Goal: Use online tool/utility: Utilize a website feature to perform a specific function

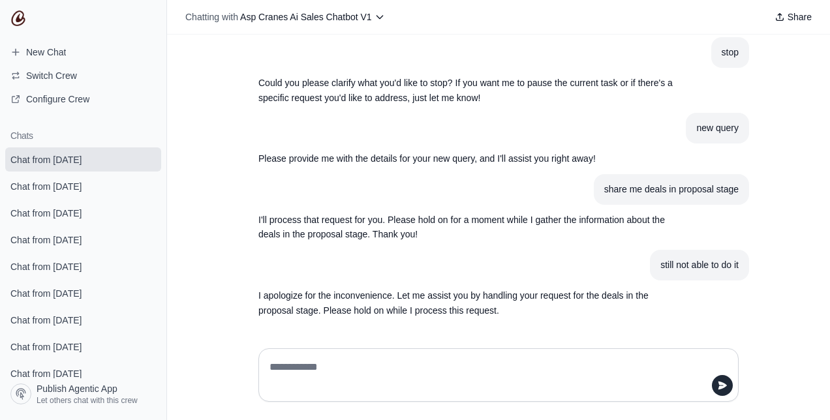
click at [389, 378] on textarea at bounding box center [494, 375] width 455 height 37
type textarea "**********"
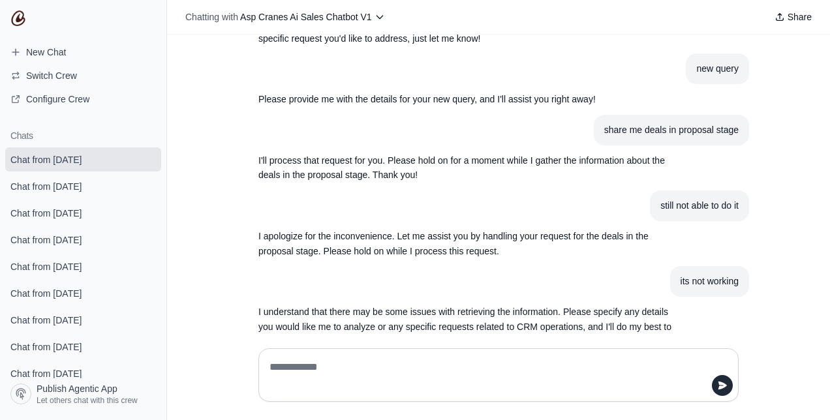
scroll to position [1382, 0]
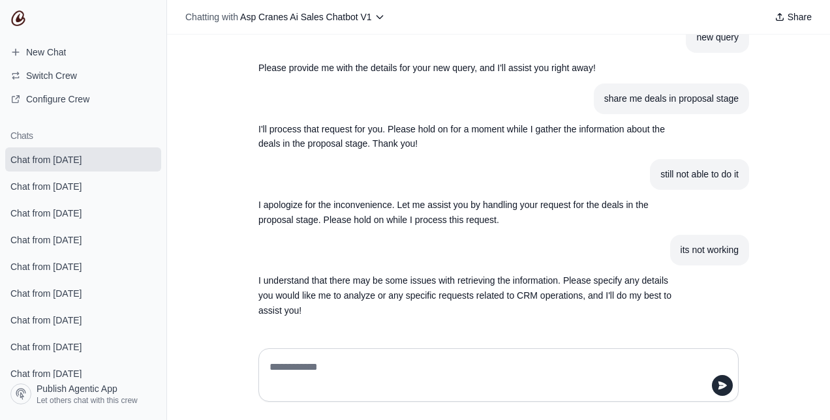
click at [424, 364] on textarea at bounding box center [494, 375] width 455 height 37
type textarea "**********"
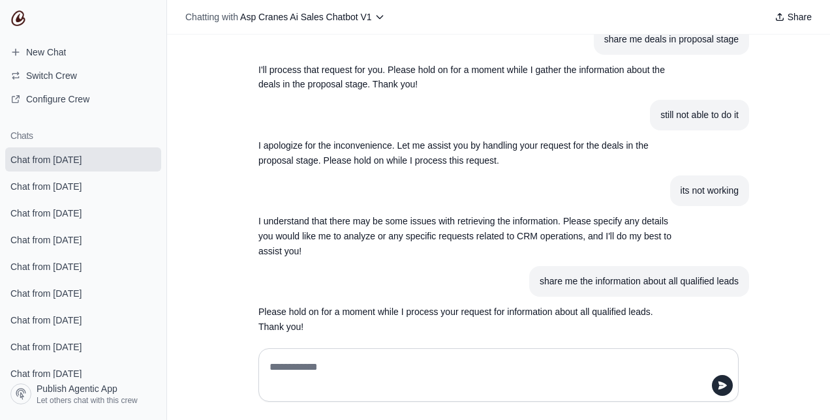
scroll to position [1458, 0]
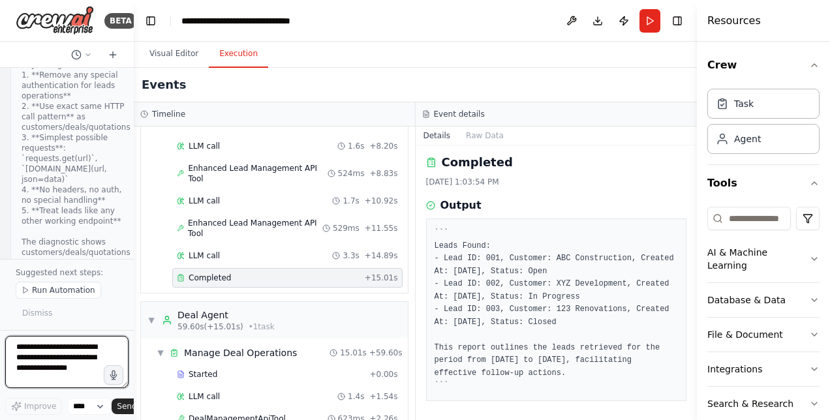
click at [70, 355] on textarea at bounding box center [66, 362] width 123 height 52
type textarea "**********"
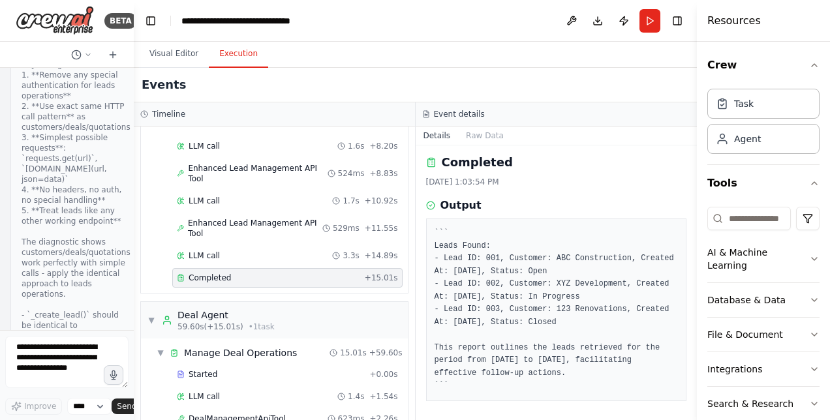
scroll to position [33499, 0]
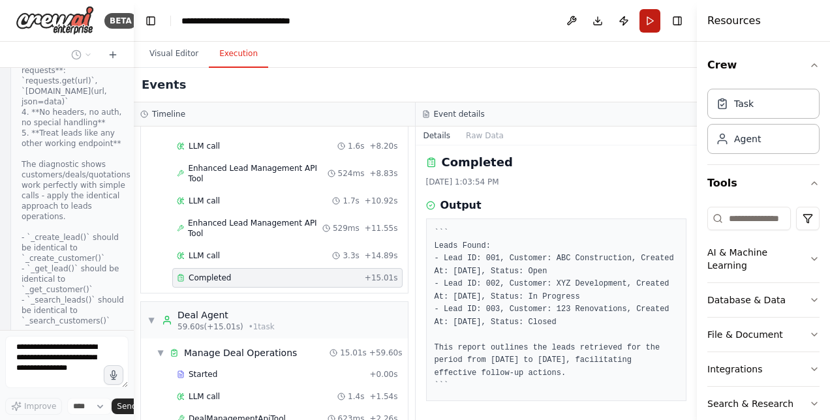
click at [652, 22] on button "Run" at bounding box center [649, 20] width 21 height 23
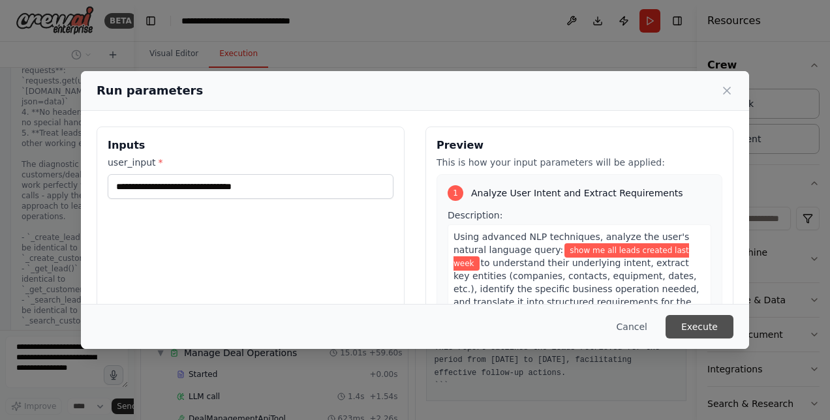
click at [697, 331] on button "Execute" at bounding box center [699, 326] width 68 height 23
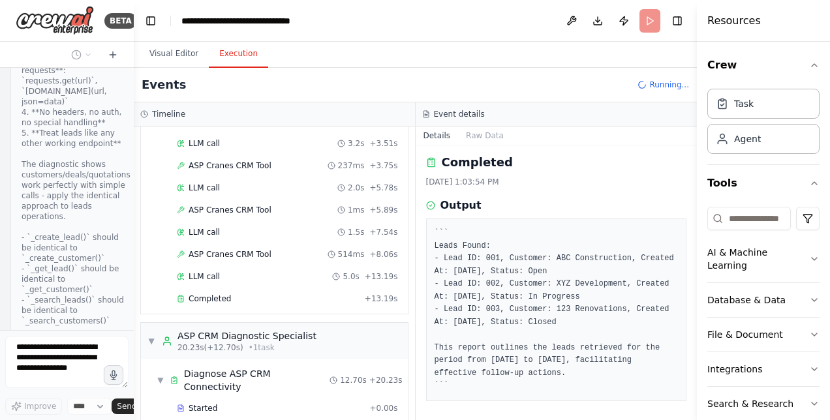
scroll to position [99, 0]
click at [200, 297] on span "Completed" at bounding box center [209, 297] width 42 height 10
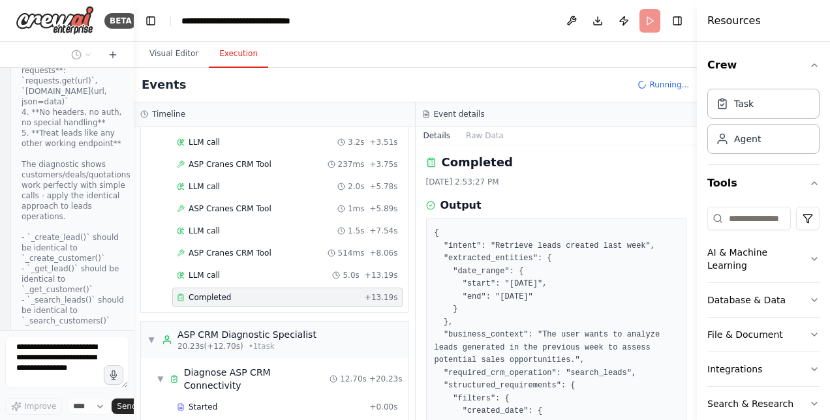
scroll to position [104, 0]
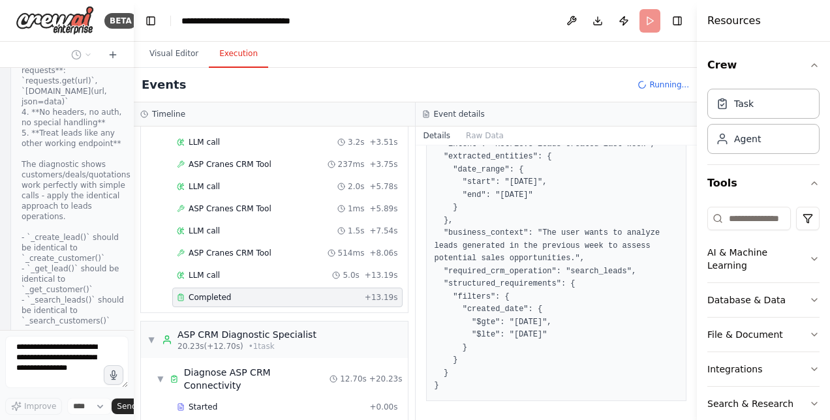
drag, startPoint x: 691, startPoint y: 275, endPoint x: 685, endPoint y: 174, distance: 100.7
click at [685, 174] on div "BETA Hello! I'm the CrewAI assistant. What kind of automation do you want to bu…" at bounding box center [415, 210] width 830 height 420
click at [693, 171] on button "Toggle Sidebar" at bounding box center [696, 210] width 10 height 420
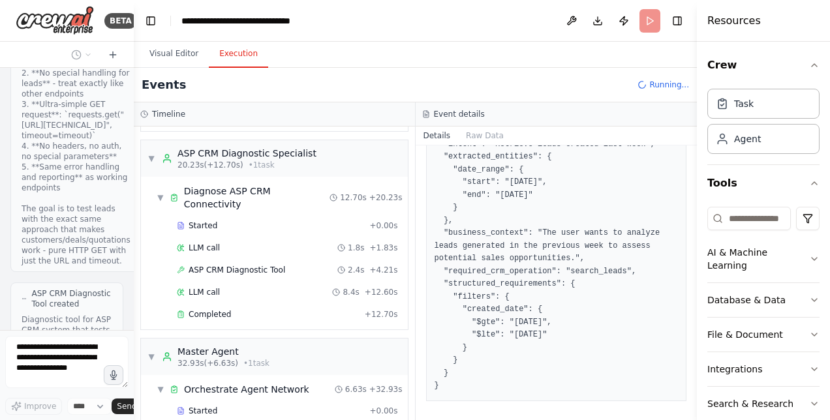
scroll to position [286, 0]
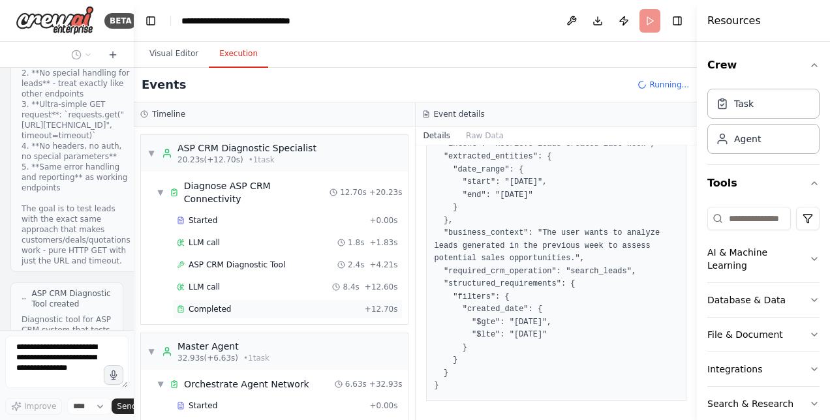
click at [234, 299] on div "Completed + 12.70s" at bounding box center [287, 309] width 230 height 20
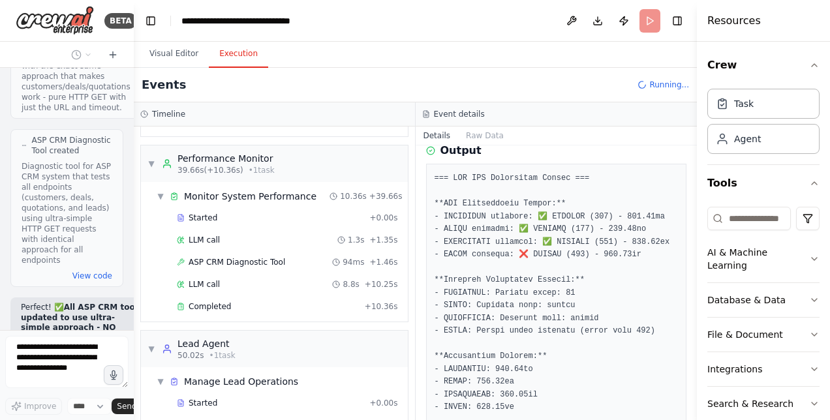
scroll to position [0, 0]
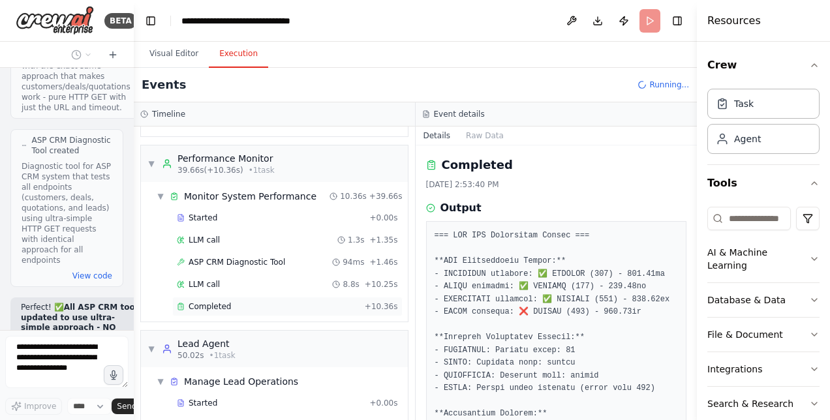
click at [208, 301] on span "Completed" at bounding box center [209, 306] width 42 height 10
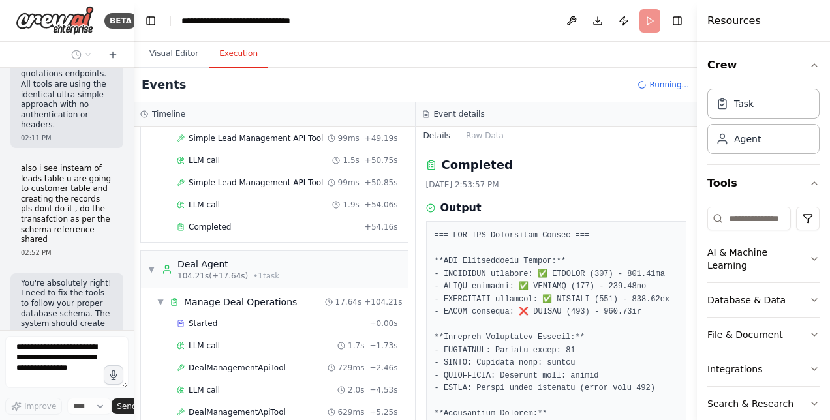
scroll to position [1920, 0]
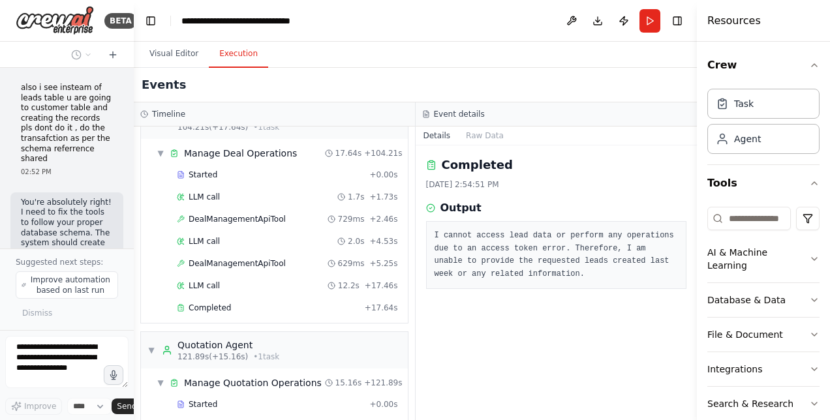
scroll to position [2308, 0]
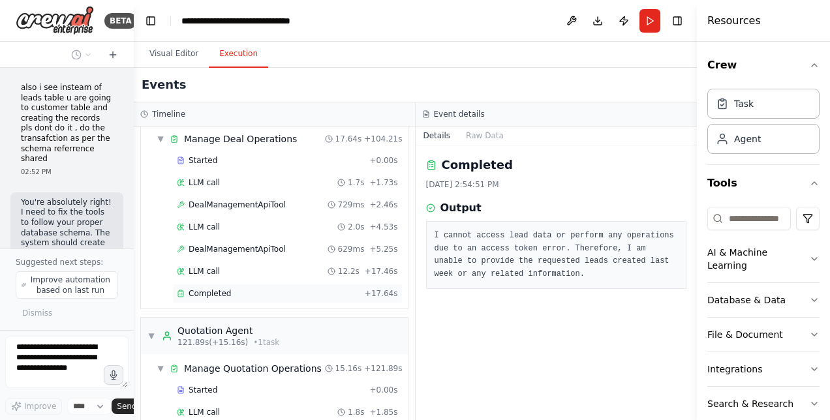
click at [204, 288] on span "Completed" at bounding box center [209, 293] width 42 height 10
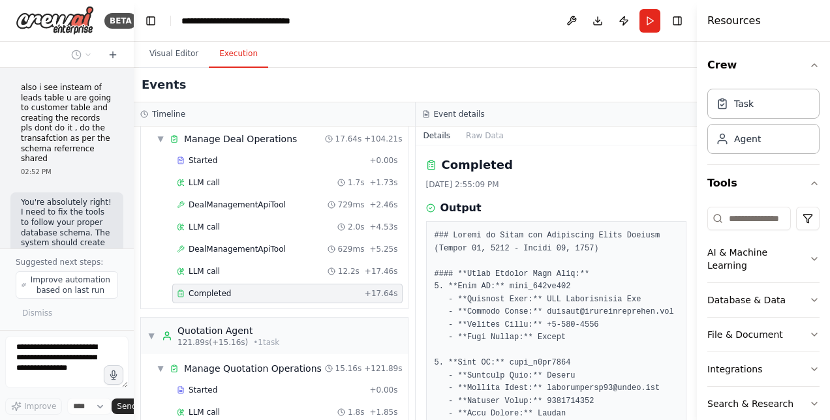
drag, startPoint x: 693, startPoint y: 207, endPoint x: 693, endPoint y: 263, distance: 56.1
click at [693, 263] on button "Toggle Sidebar" at bounding box center [696, 210] width 10 height 420
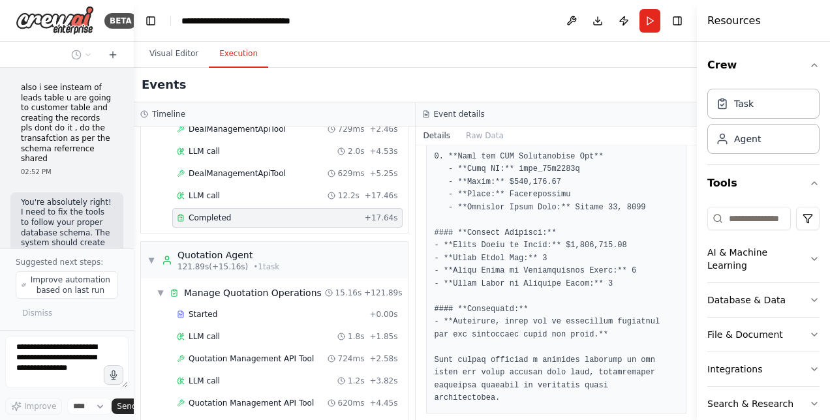
scroll to position [2426, 0]
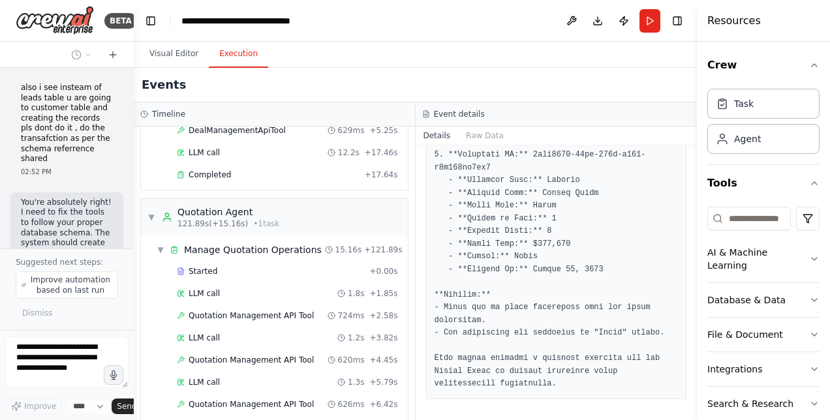
scroll to position [537, 0]
drag, startPoint x: 691, startPoint y: 359, endPoint x: 690, endPoint y: 162, distance: 197.0
click at [690, 162] on div "BETA Hello! I'm the CrewAI assistant. What kind of automation do you want to bu…" at bounding box center [415, 210] width 830 height 420
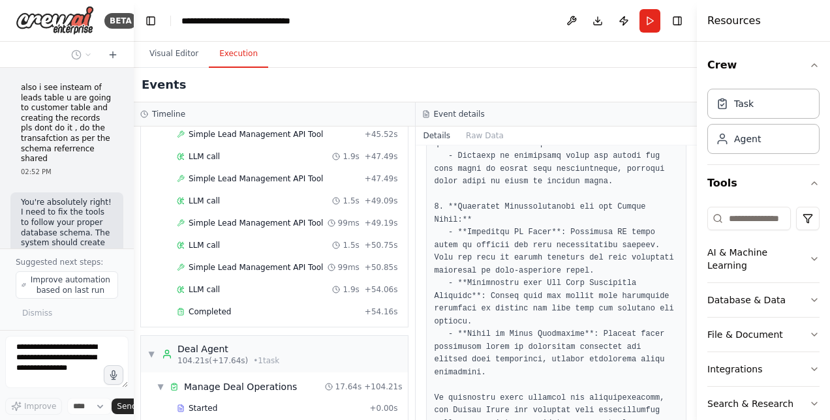
scroll to position [2045, 0]
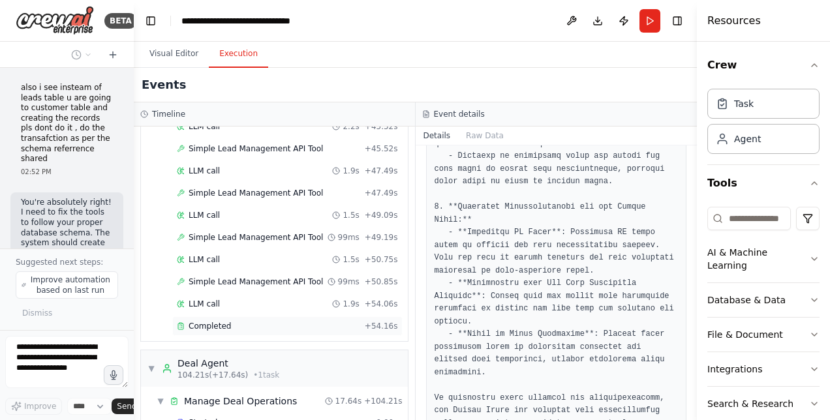
click at [191, 316] on div "Completed + 54.16s" at bounding box center [287, 326] width 230 height 20
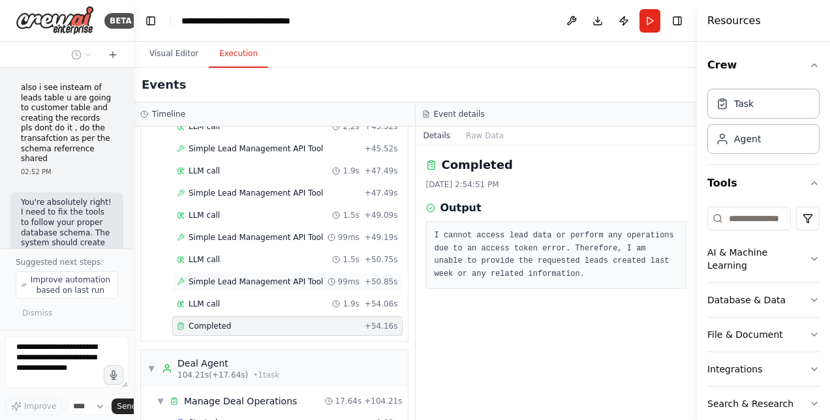
click at [254, 277] on span "Simple Lead Management API Tool" at bounding box center [255, 282] width 134 height 10
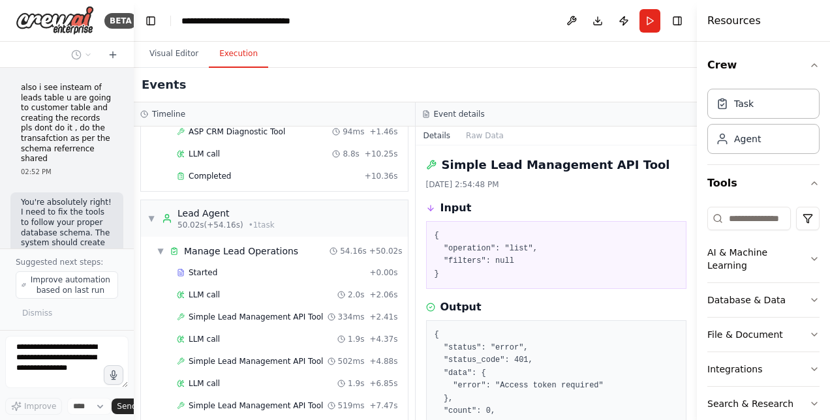
scroll to position [995, 0]
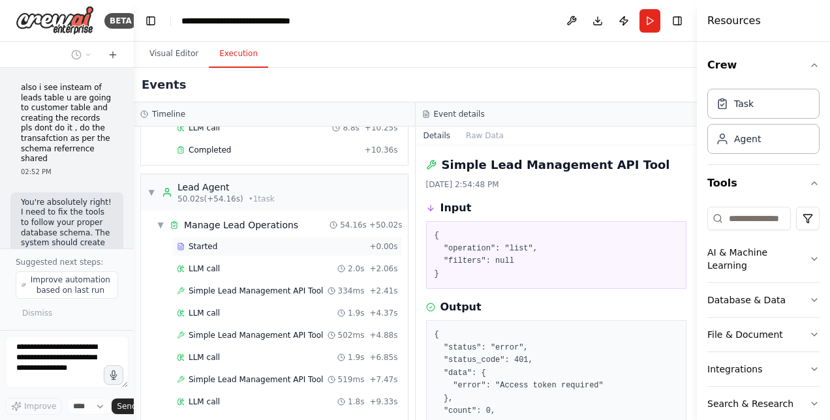
click at [205, 241] on span "Started" at bounding box center [202, 246] width 29 height 10
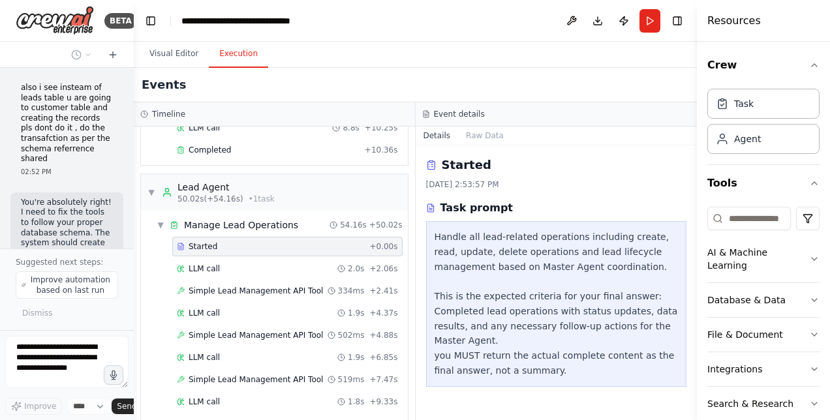
scroll to position [35276, 0]
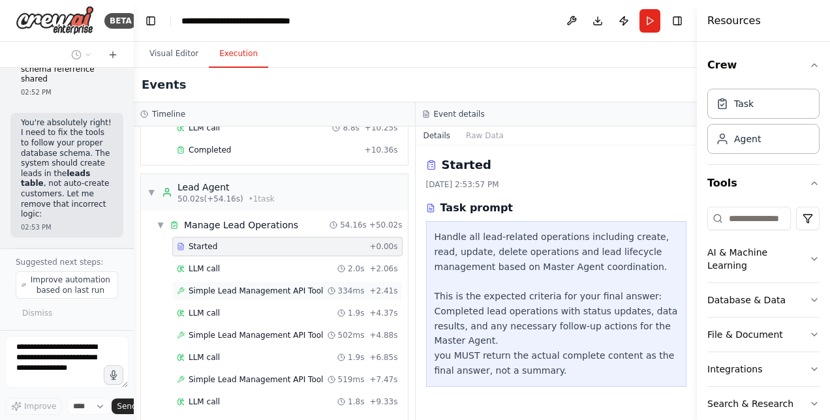
click at [248, 286] on span "Simple Lead Management API Tool" at bounding box center [255, 291] width 134 height 10
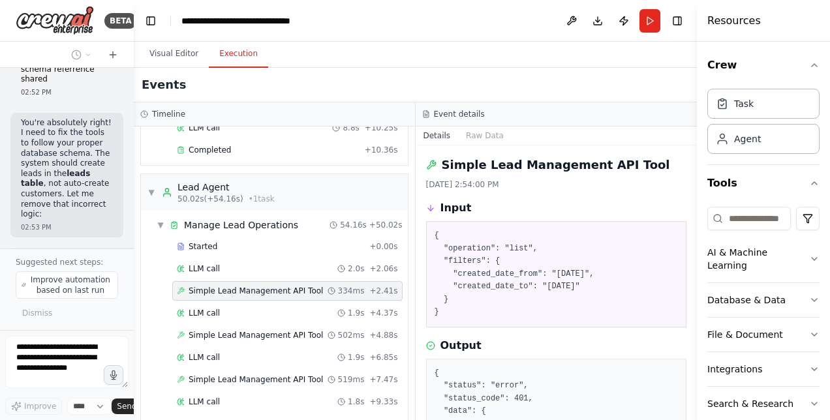
drag, startPoint x: 691, startPoint y: 200, endPoint x: 699, endPoint y: 307, distance: 106.6
click at [699, 307] on div "Resources Crew Task Agent Tools AI & Machine Learning Database & Data File & Do…" at bounding box center [763, 210] width 133 height 420
drag, startPoint x: 693, startPoint y: 297, endPoint x: 695, endPoint y: 320, distance: 22.2
click at [695, 320] on button "Toggle Sidebar" at bounding box center [696, 210] width 10 height 420
drag, startPoint x: 691, startPoint y: 316, endPoint x: 693, endPoint y: 346, distance: 30.0
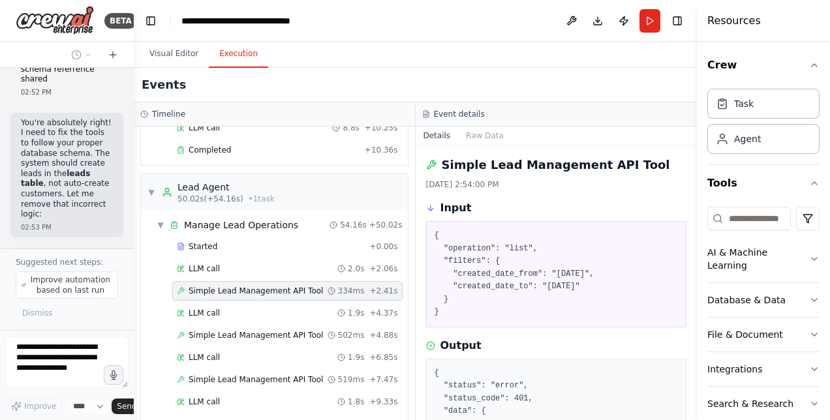
click at [693, 346] on button "Toggle Sidebar" at bounding box center [696, 210] width 10 height 420
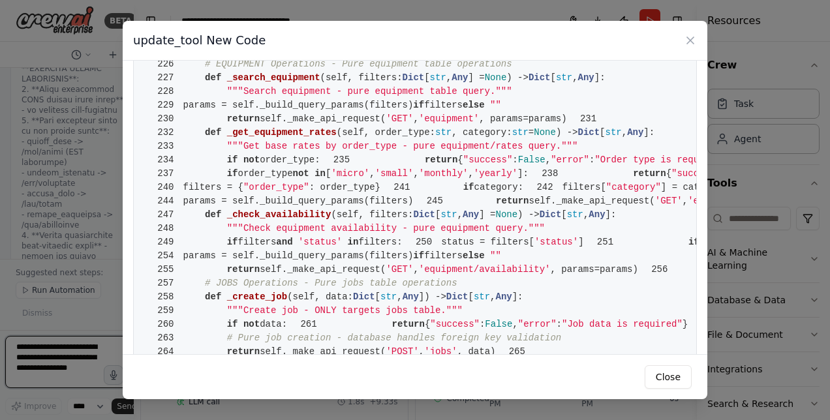
scroll to position [1661, 0]
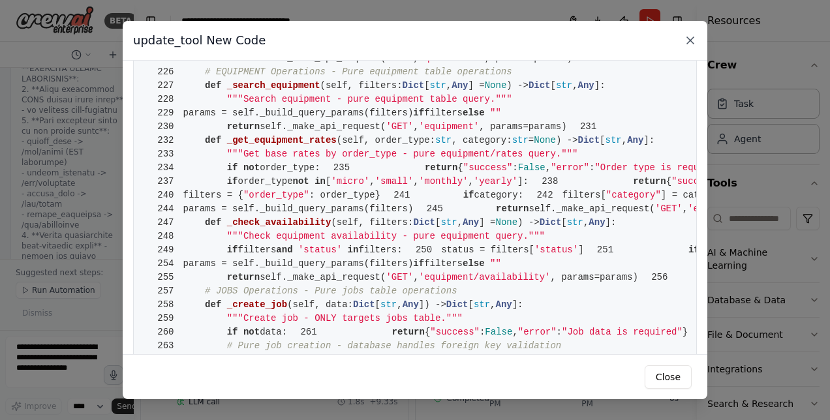
click at [691, 39] on icon at bounding box center [690, 40] width 7 height 7
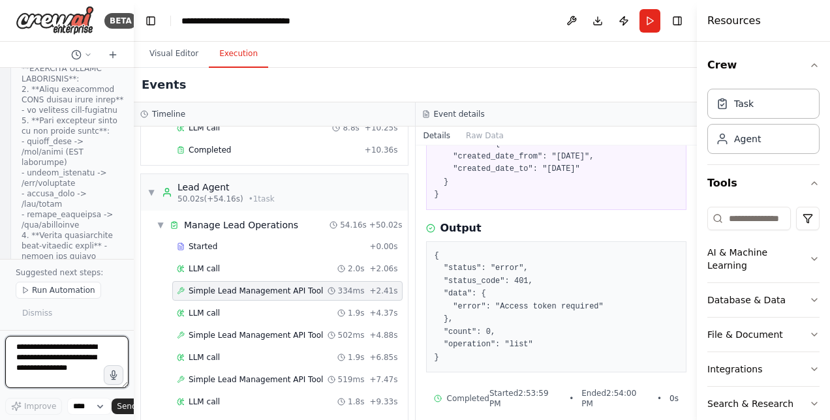
click at [64, 351] on textarea at bounding box center [66, 362] width 123 height 52
paste textarea "**********"
type textarea "**********"
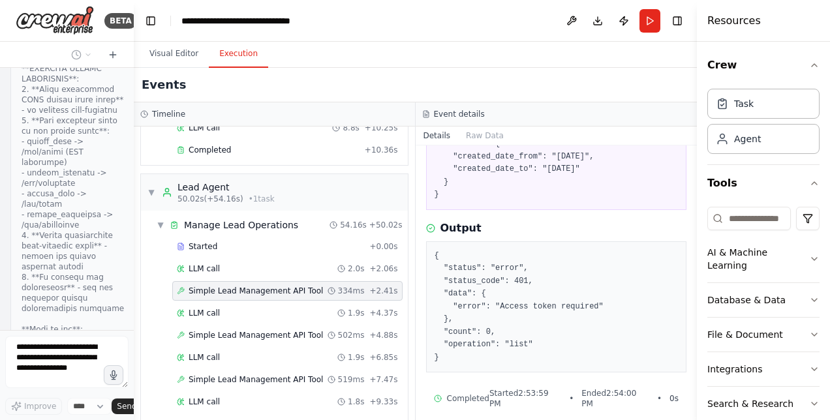
scroll to position [36580, 0]
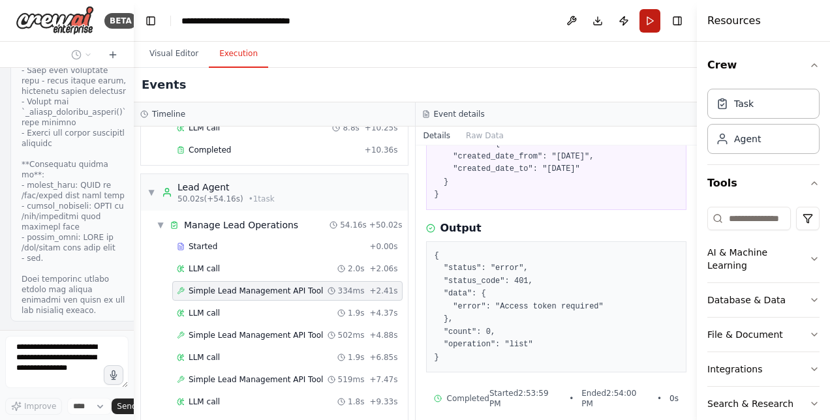
click at [650, 15] on button "Run" at bounding box center [649, 20] width 21 height 23
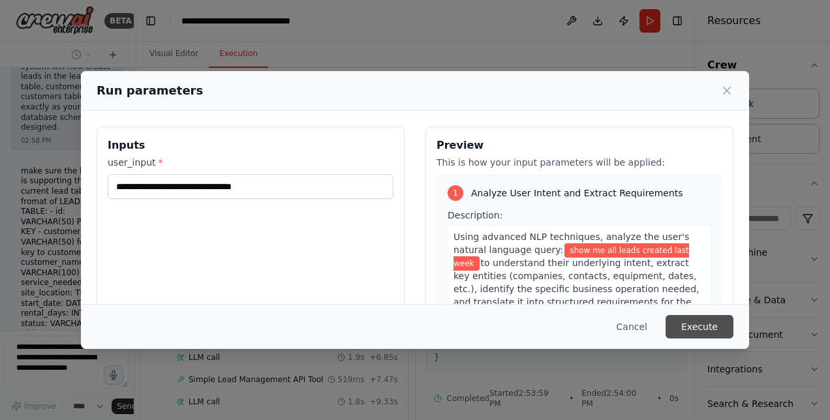
click at [687, 320] on button "Execute" at bounding box center [699, 326] width 68 height 23
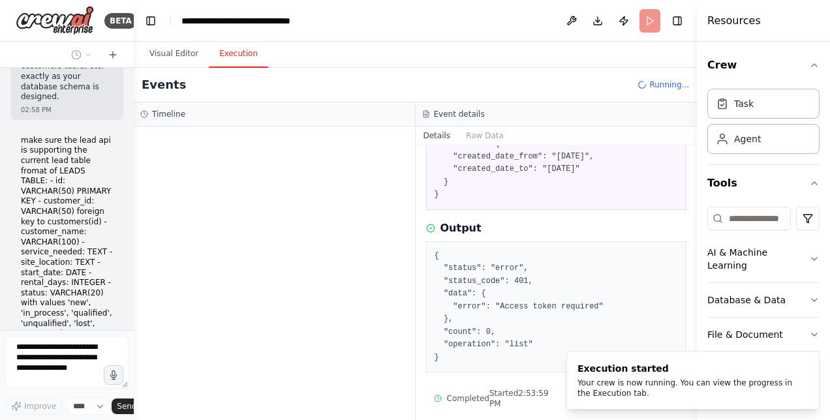
scroll to position [37717, 0]
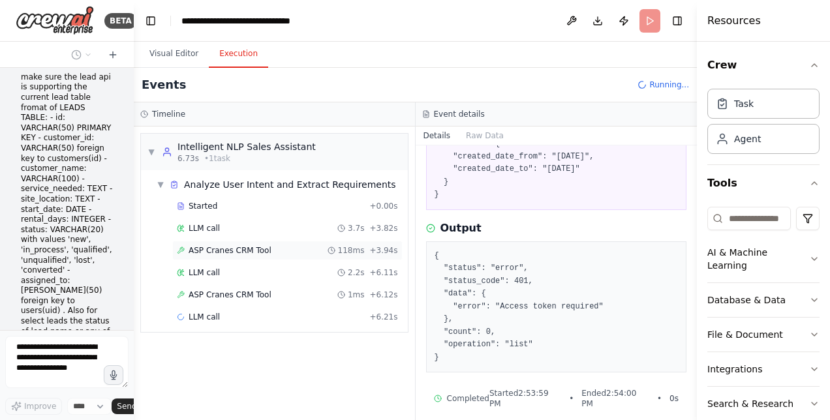
click at [239, 251] on span "ASP Cranes CRM Tool" at bounding box center [229, 250] width 83 height 10
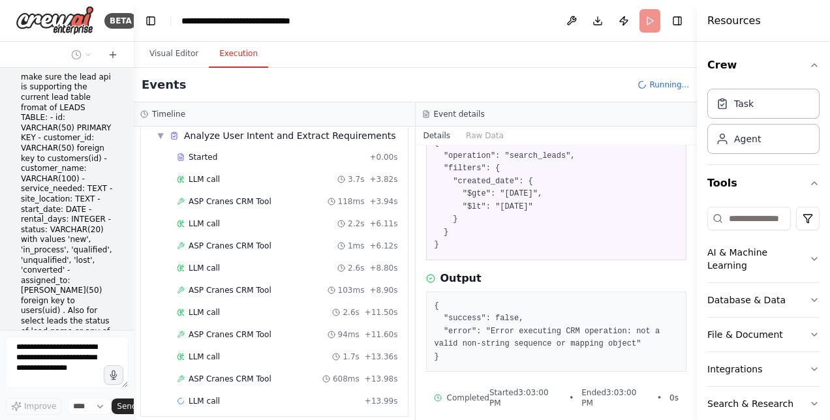
scroll to position [53, 0]
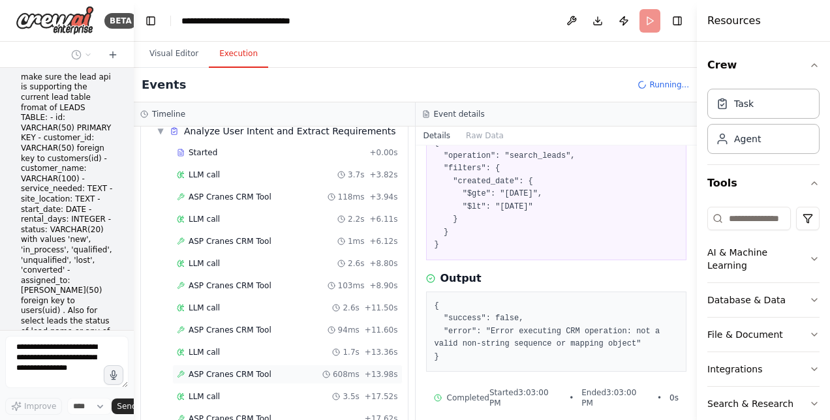
click at [219, 371] on span "ASP Cranes CRM Tool" at bounding box center [229, 374] width 83 height 10
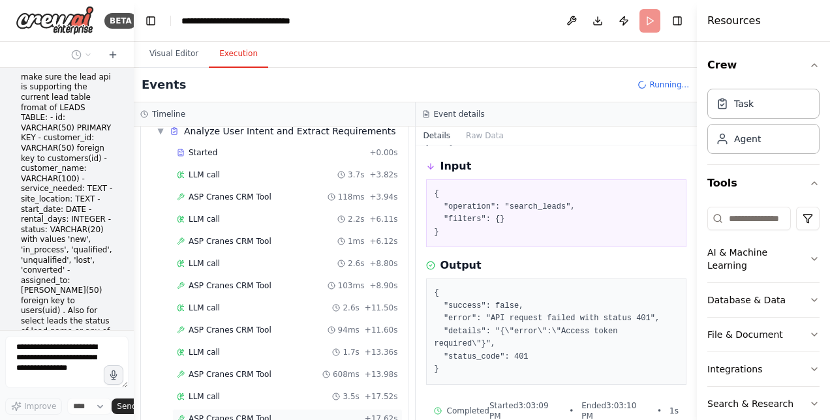
click at [254, 414] on span "ASP Cranes CRM Tool" at bounding box center [229, 419] width 83 height 10
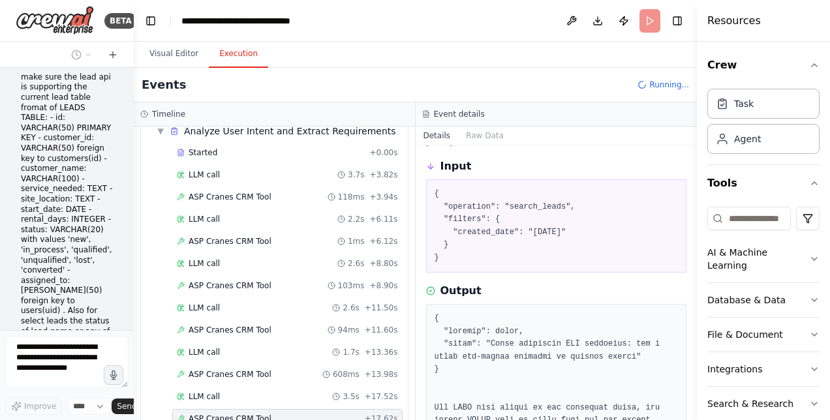
scroll to position [117, 0]
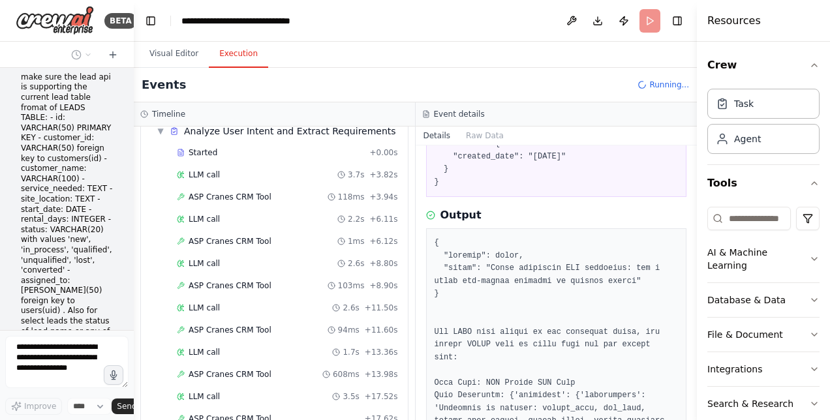
drag, startPoint x: 691, startPoint y: 220, endPoint x: 694, endPoint y: 254, distance: 34.0
click at [694, 254] on button "Toggle Sidebar" at bounding box center [696, 210] width 10 height 420
drag, startPoint x: 694, startPoint y: 228, endPoint x: 699, endPoint y: 279, distance: 51.1
click at [699, 279] on div "Resources Crew Task Agent Tools AI & Machine Learning Database & Data File & Do…" at bounding box center [763, 210] width 133 height 420
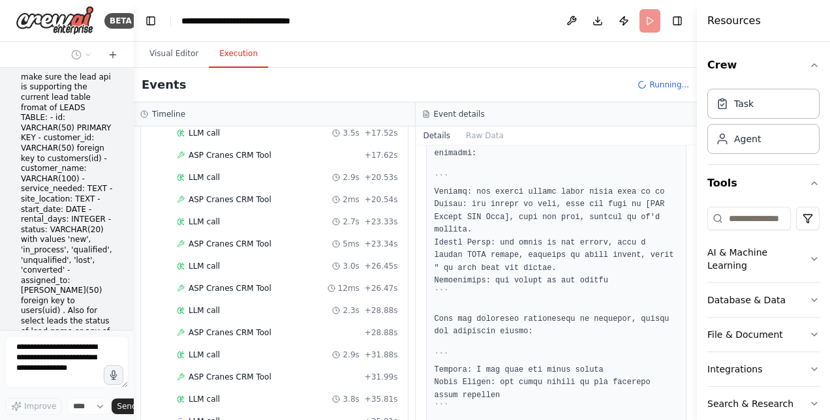
scroll to position [337, 0]
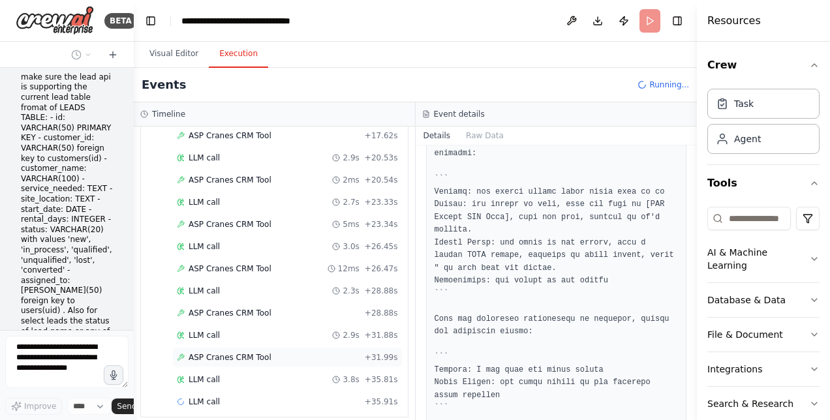
click at [223, 352] on span "ASP Cranes CRM Tool" at bounding box center [229, 357] width 83 height 10
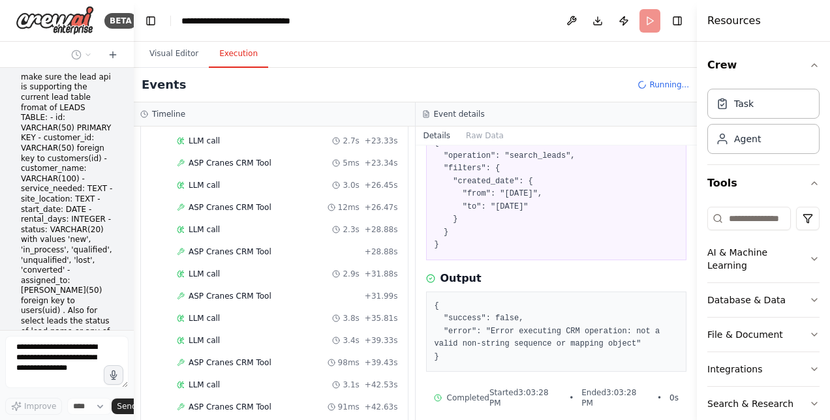
scroll to position [423, 0]
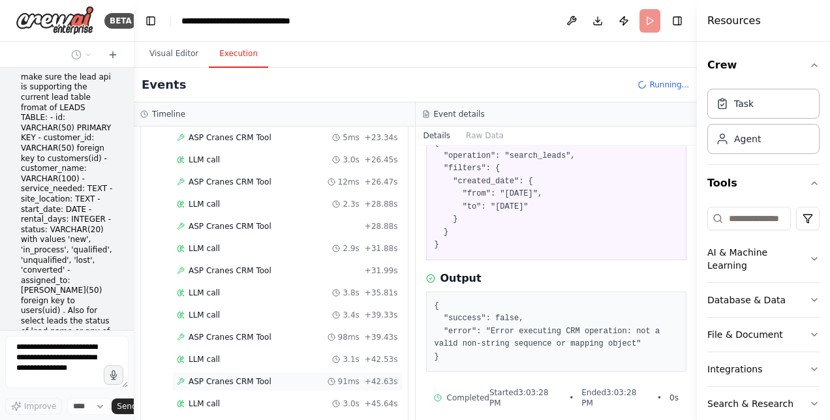
click at [236, 376] on span "ASP Cranes CRM Tool" at bounding box center [229, 381] width 83 height 10
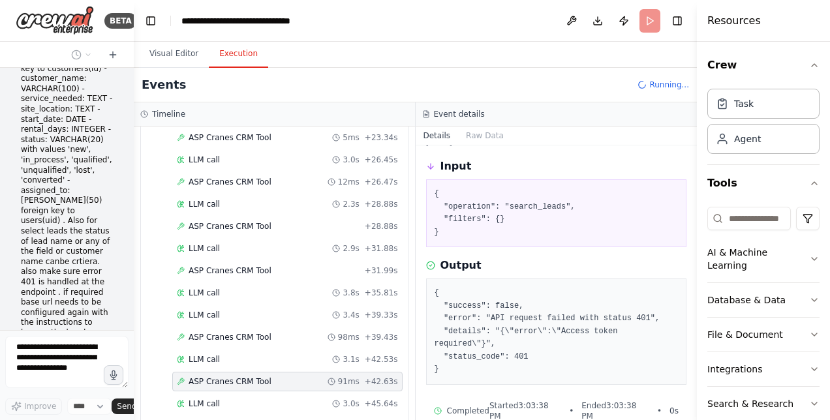
scroll to position [37796, 0]
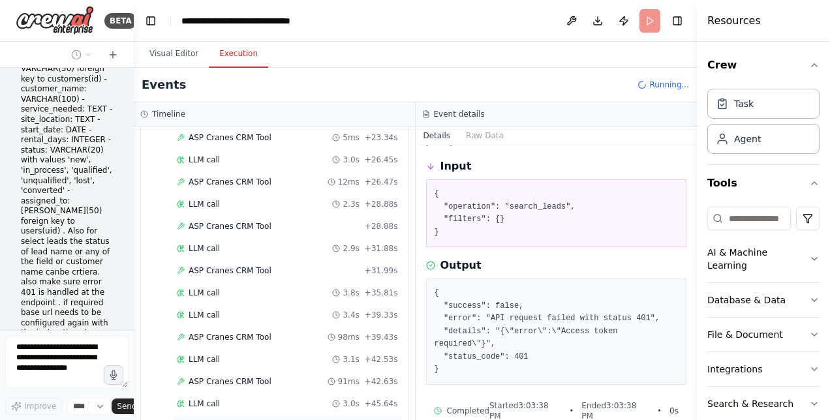
click at [248, 419] on span "ASP Cranes CRM Tool" at bounding box center [229, 426] width 83 height 10
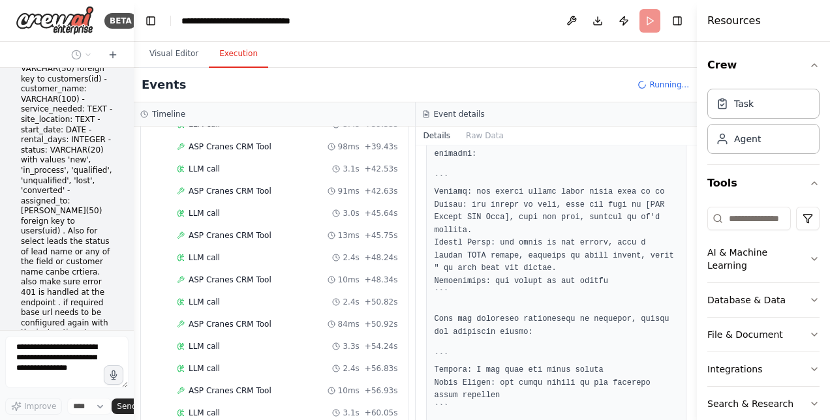
scroll to position [641, 0]
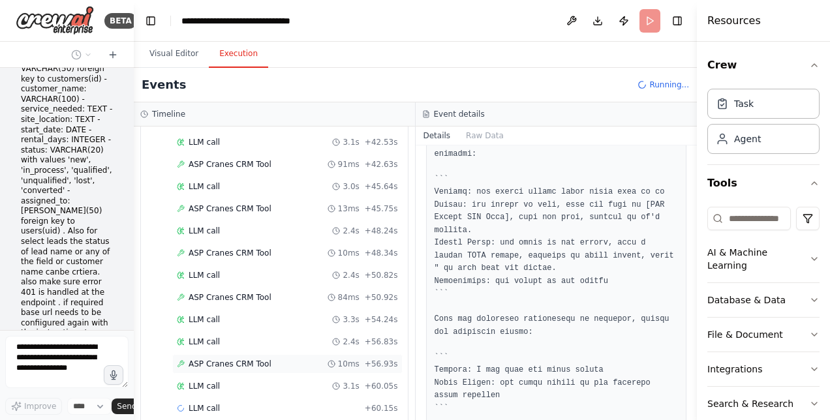
click at [241, 359] on span "ASP Cranes CRM Tool" at bounding box center [229, 364] width 83 height 10
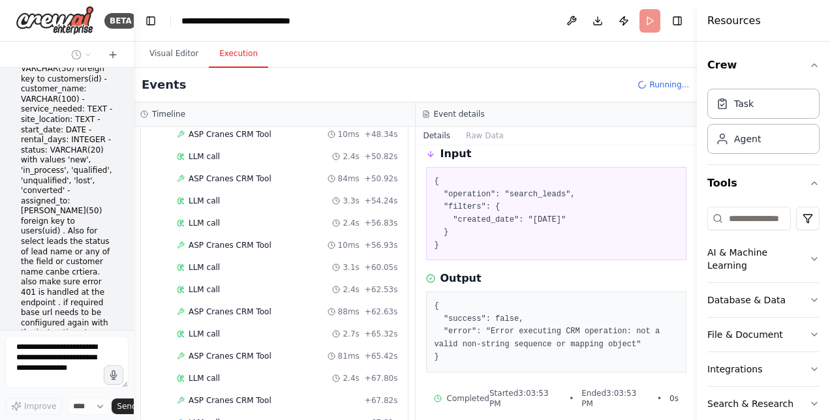
scroll to position [771, 0]
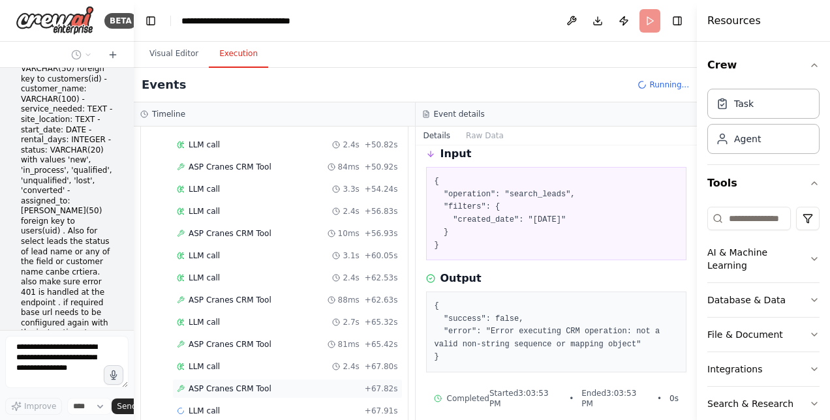
click at [220, 384] on span "ASP Cranes CRM Tool" at bounding box center [229, 389] width 83 height 10
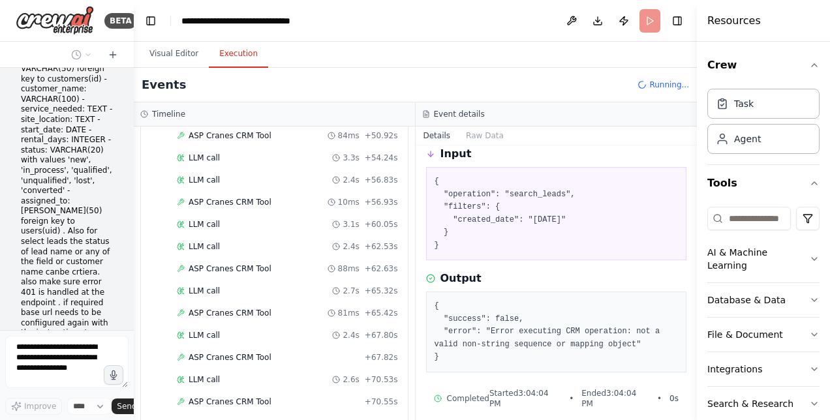
scroll to position [815, 0]
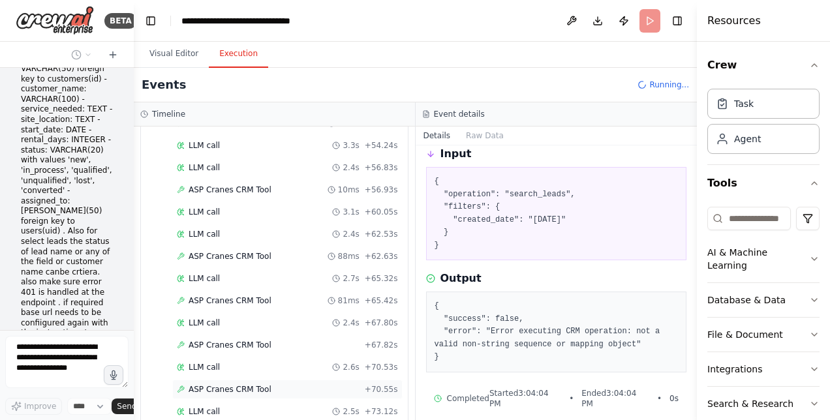
click at [255, 384] on span "ASP Cranes CRM Tool" at bounding box center [229, 389] width 83 height 10
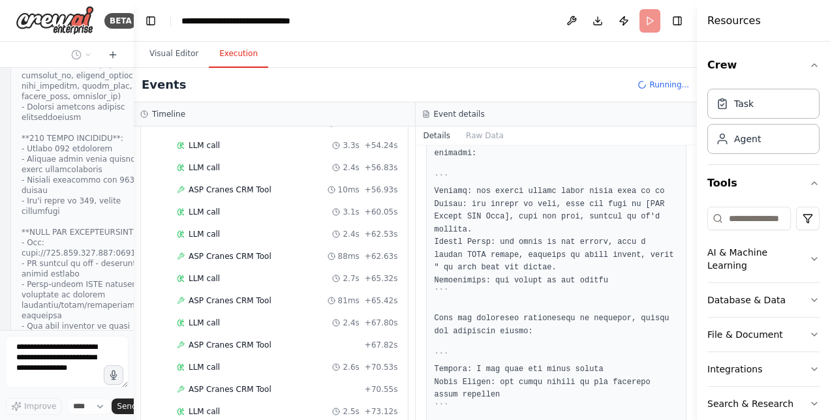
scroll to position [1085, 0]
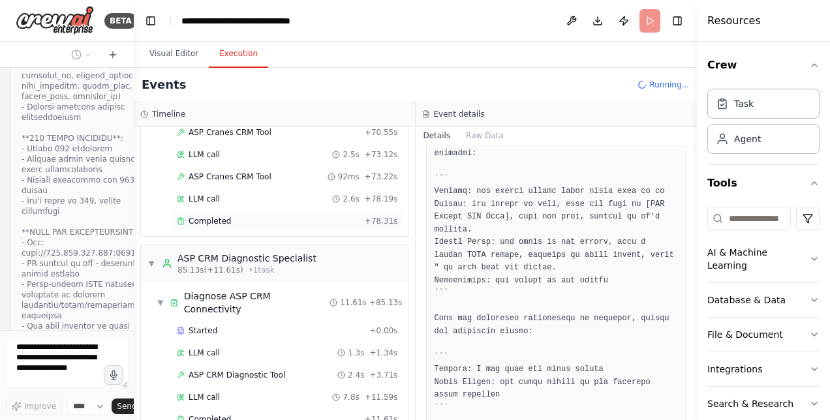
click at [205, 216] on span "Completed" at bounding box center [209, 221] width 42 height 10
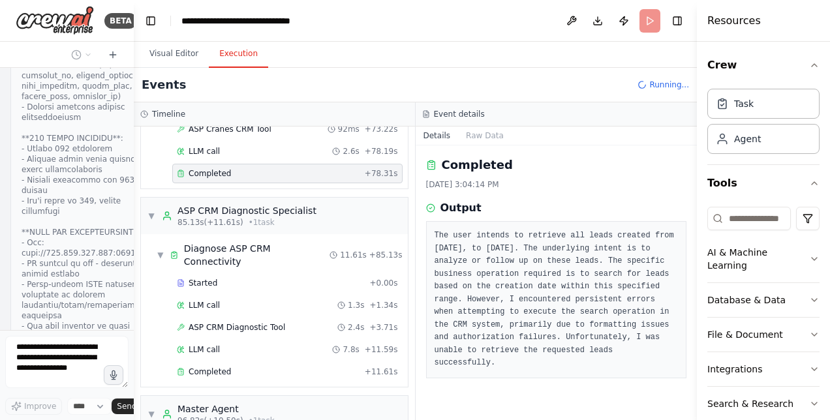
scroll to position [1130, 0]
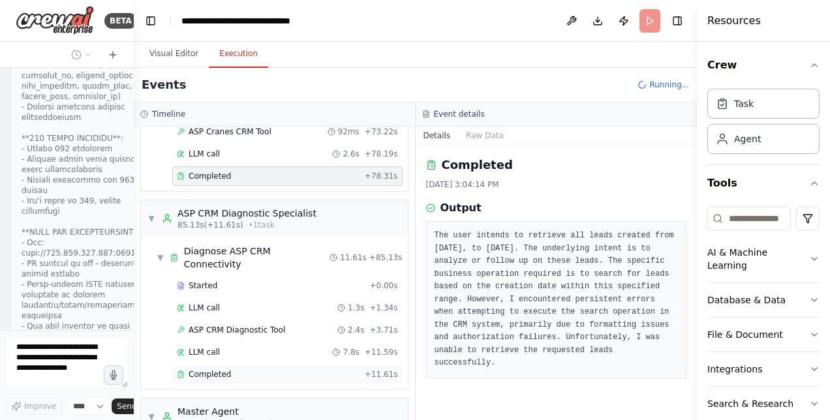
click at [211, 369] on span "Completed" at bounding box center [209, 374] width 42 height 10
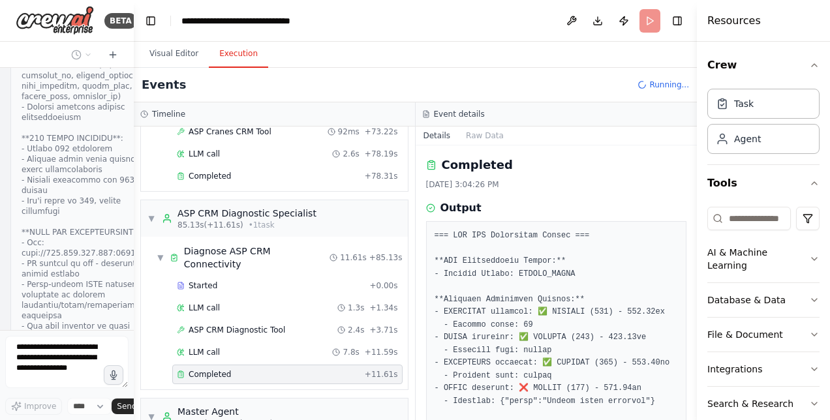
drag, startPoint x: 692, startPoint y: 202, endPoint x: 697, endPoint y: 219, distance: 16.9
click at [697, 219] on div "Resources Crew Task Agent Tools AI & Machine Learning Database & Data File & Do…" at bounding box center [763, 210] width 133 height 420
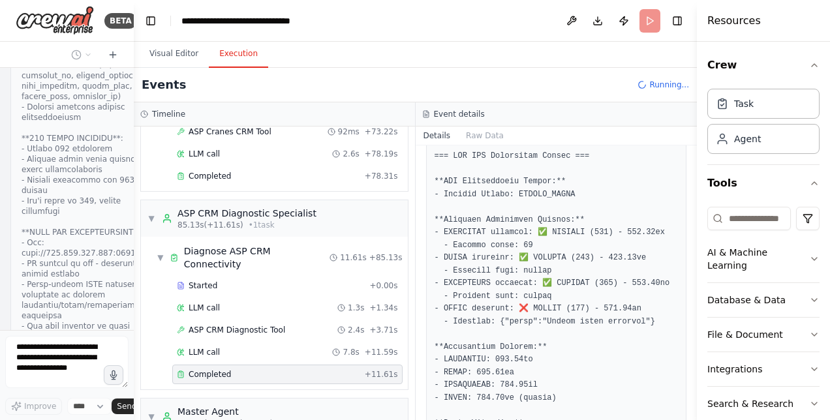
scroll to position [128, 0]
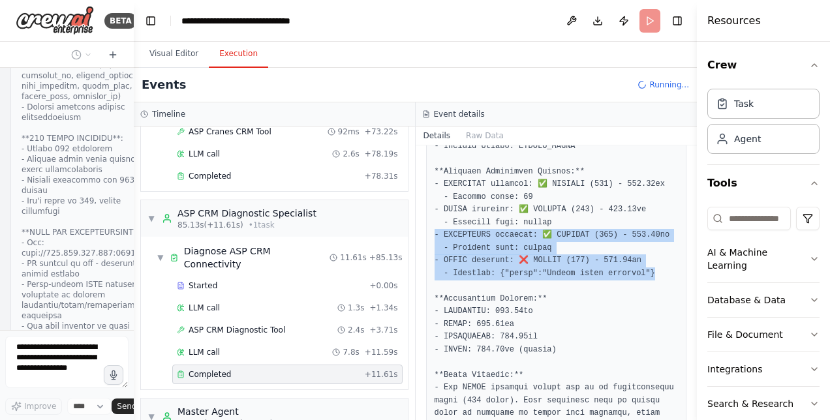
drag, startPoint x: 637, startPoint y: 274, endPoint x: 434, endPoint y: 234, distance: 206.1
copy pre "- QUOTATIONS endpoint: ✅ SUCCESS (200) - 577.57ms - Response type: object - LEA…"
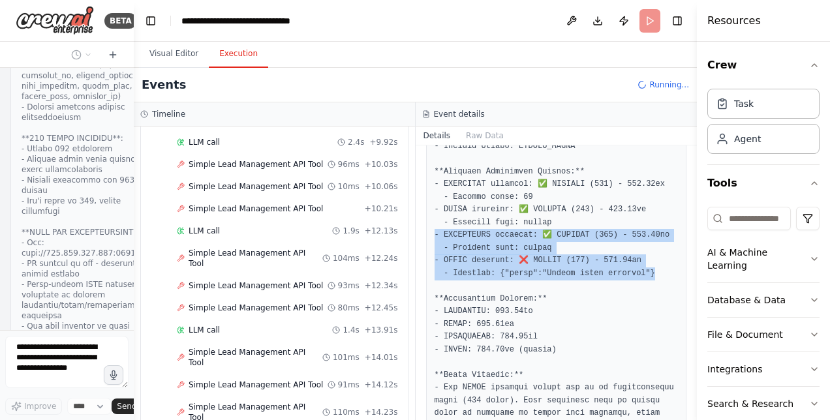
scroll to position [1963, 0]
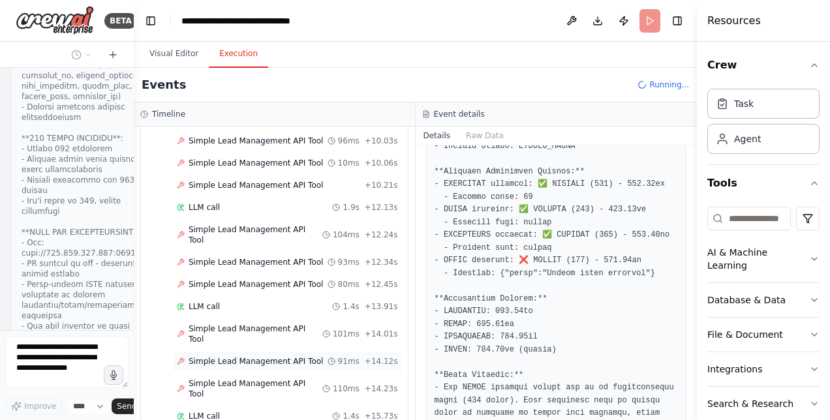
click at [307, 356] on span "Simple Lead Management API Tool" at bounding box center [255, 361] width 134 height 10
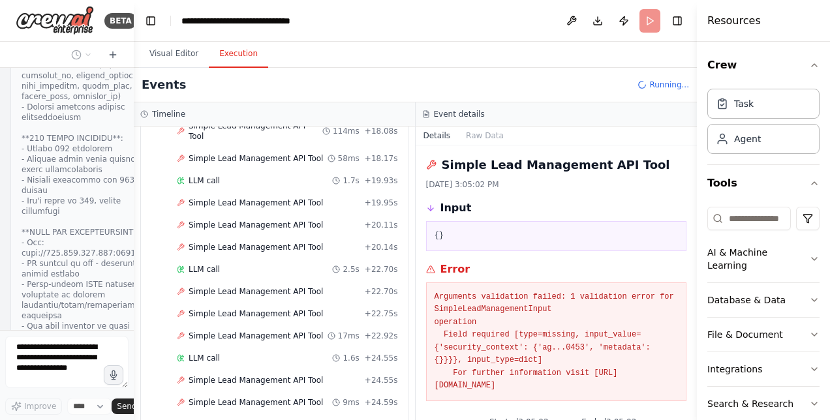
scroll to position [2469, 0]
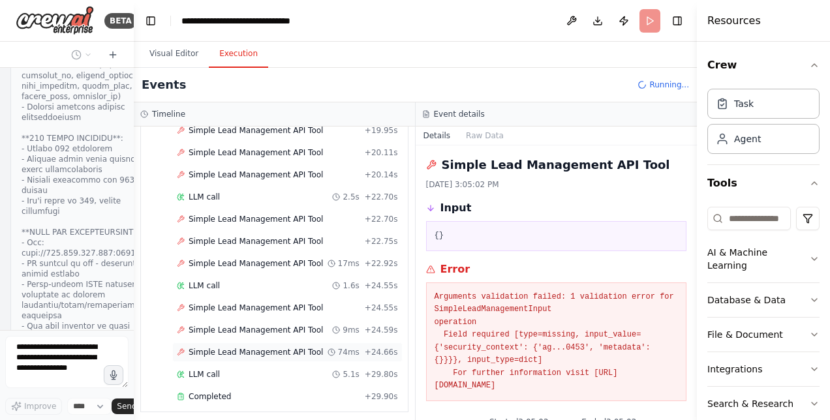
click at [295, 347] on span "Simple Lead Management API Tool" at bounding box center [255, 352] width 134 height 10
click at [282, 325] on span "Simple Lead Management API Tool" at bounding box center [255, 330] width 134 height 10
click at [280, 303] on span "Simple Lead Management API Tool" at bounding box center [255, 308] width 134 height 10
click at [250, 387] on div "Completed + 29.90s" at bounding box center [287, 397] width 230 height 20
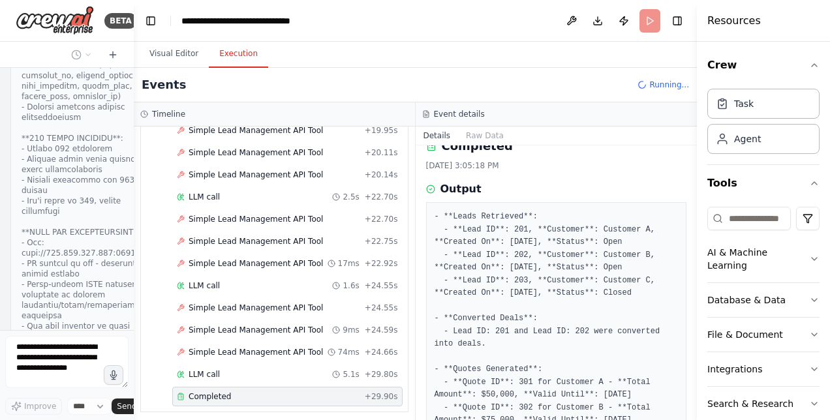
scroll to position [61, 0]
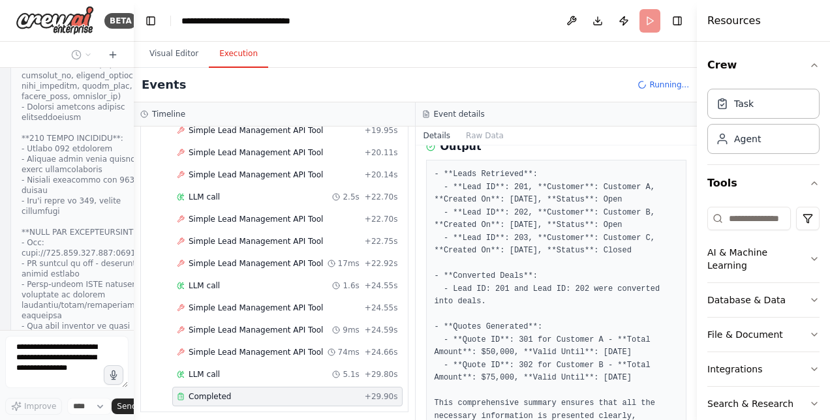
click at [680, 244] on div "Completed 8/29/2025, 3:05:18 PM Output - **Leads Retrieved**: - **Lead ID**: 20…" at bounding box center [556, 282] width 282 height 275
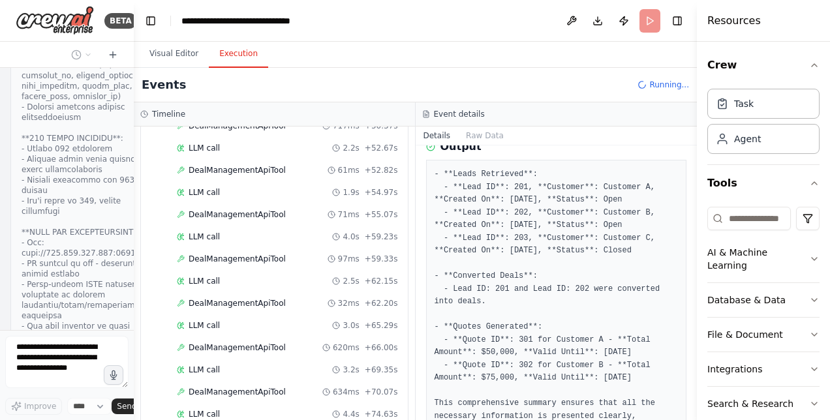
scroll to position [3756, 0]
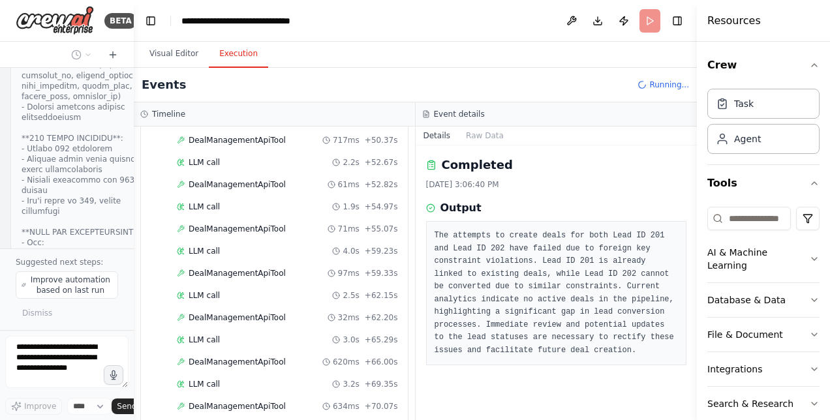
scroll to position [3778, 0]
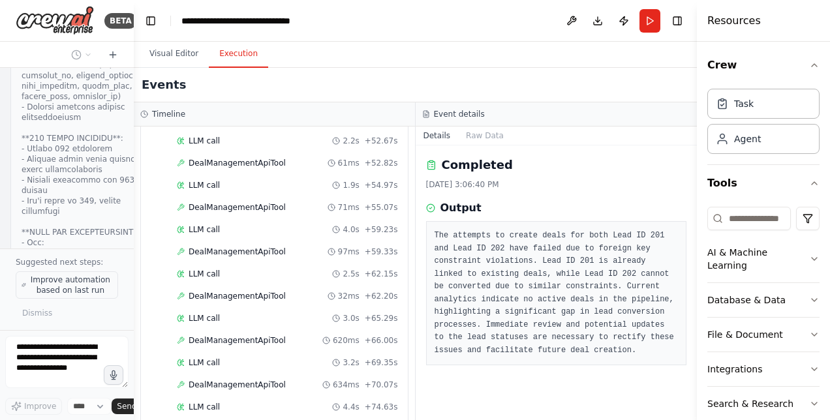
click at [92, 279] on span "Improve automation based on last run" at bounding box center [70, 285] width 83 height 21
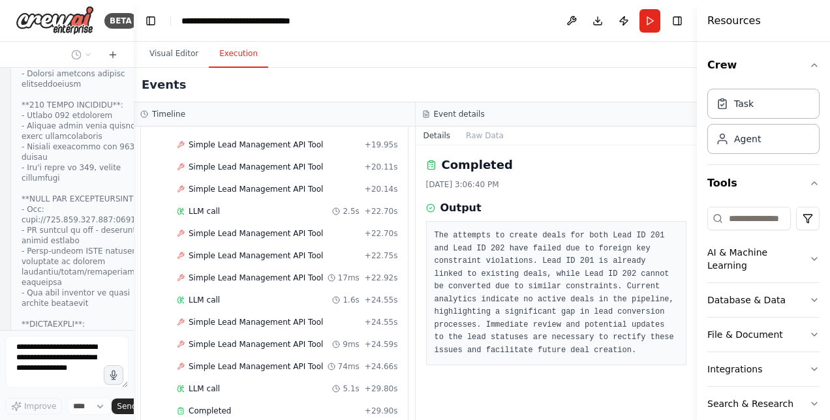
scroll to position [2756, 0]
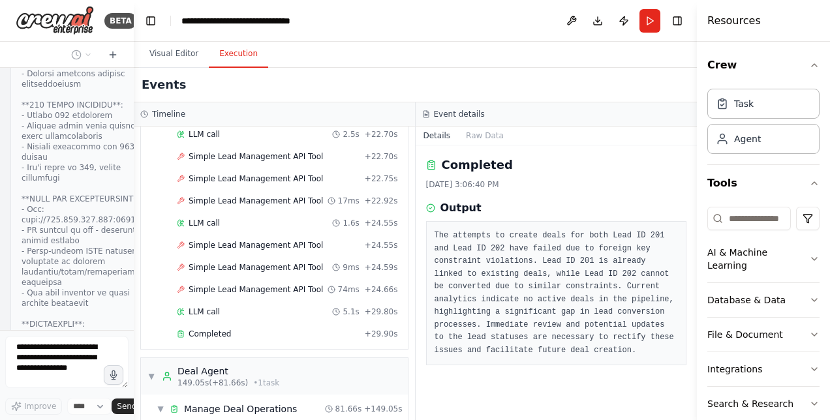
drag, startPoint x: 128, startPoint y: 312, endPoint x: 128, endPoint y: 334, distance: 22.2
click at [128, 334] on div at bounding box center [130, 210] width 5 height 420
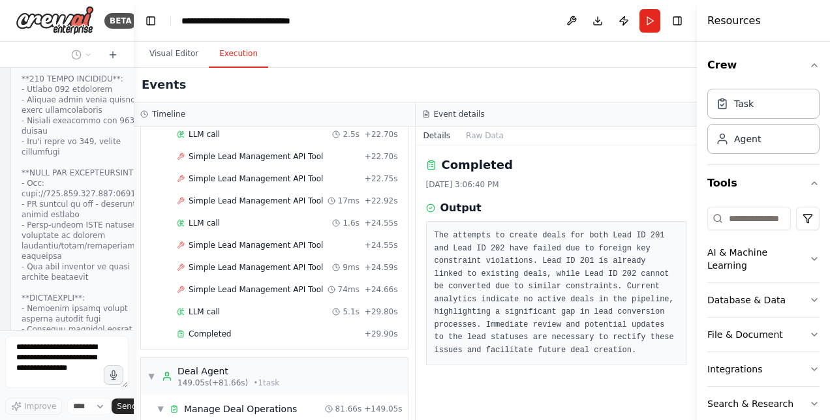
scroll to position [38858, 0]
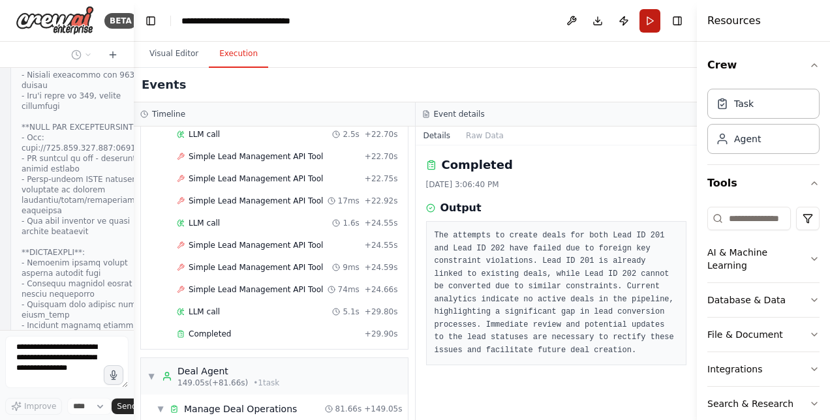
click at [647, 26] on button "Run" at bounding box center [649, 20] width 21 height 23
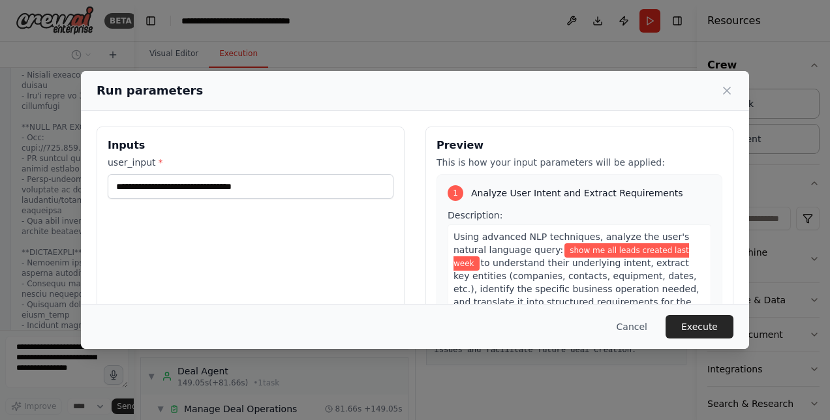
click at [410, 288] on div "**********" at bounding box center [415, 281] width 637 height 309
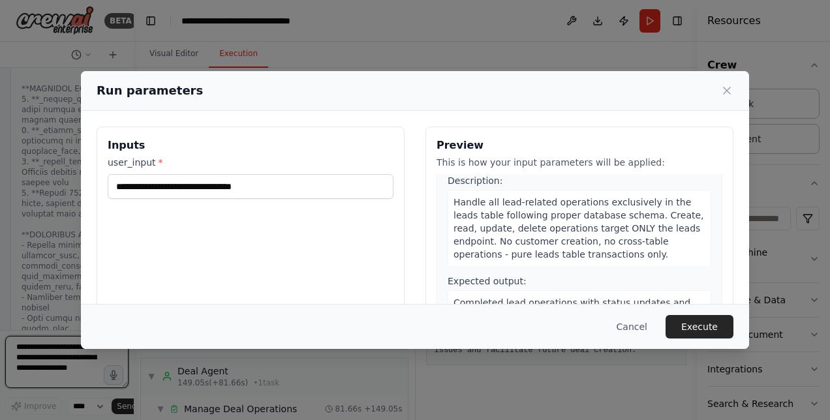
scroll to position [39673, 0]
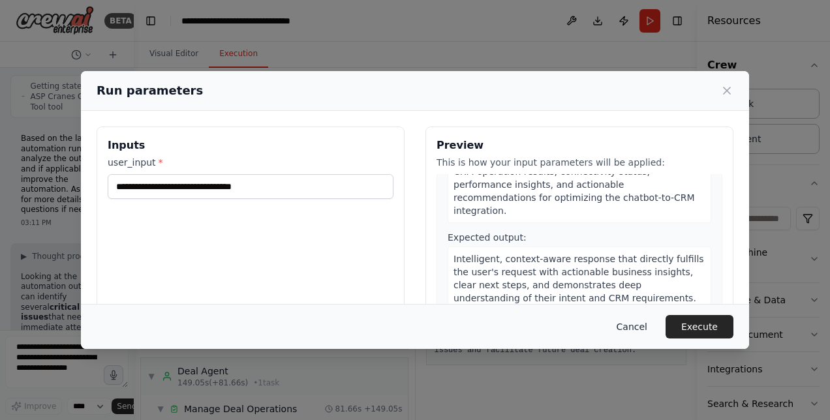
click at [649, 331] on button "Cancel" at bounding box center [632, 326] width 52 height 23
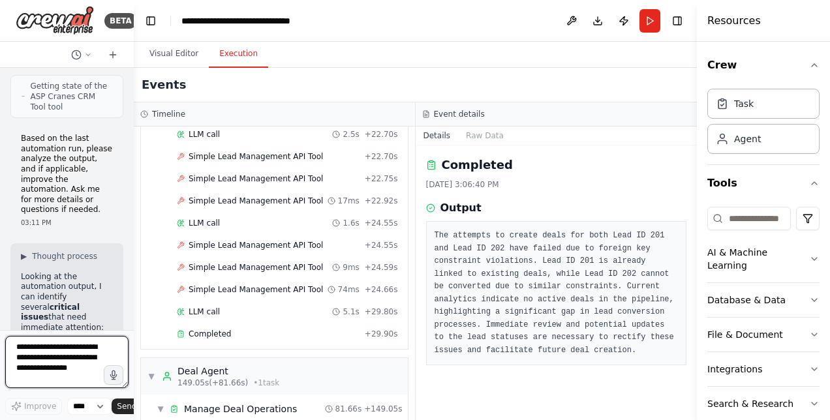
click at [69, 344] on textarea at bounding box center [66, 362] width 123 height 52
type textarea "**"
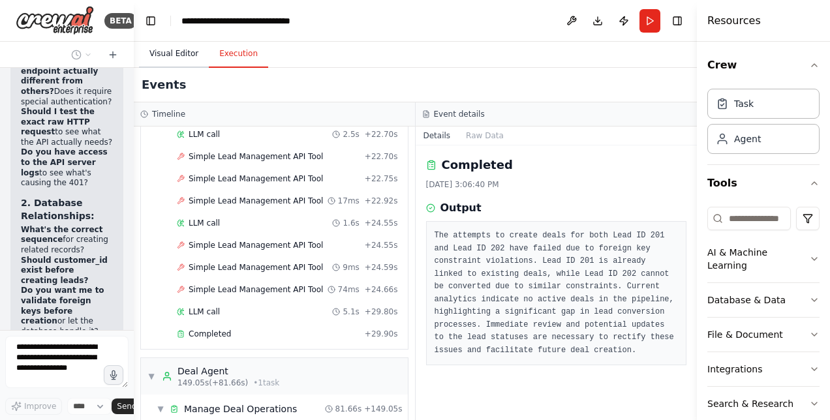
click at [176, 57] on button "Visual Editor" at bounding box center [174, 53] width 70 height 27
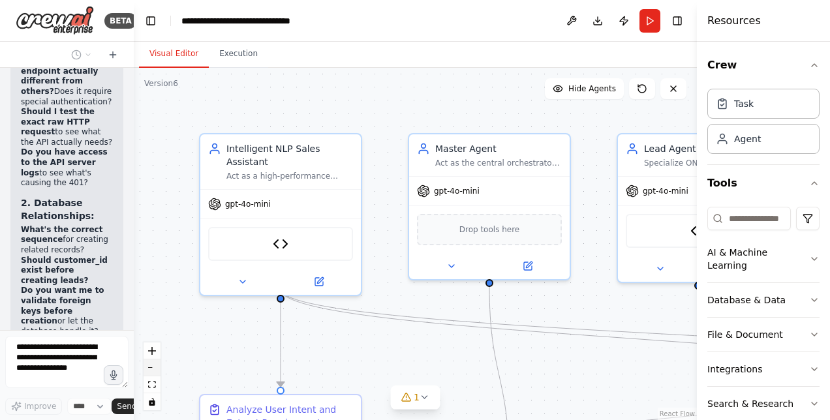
click at [156, 369] on button "zoom out" at bounding box center [151, 367] width 17 height 17
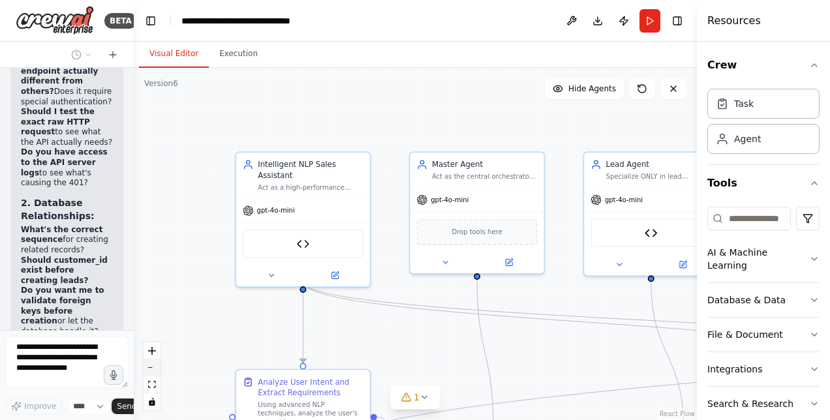
click at [156, 369] on button "zoom out" at bounding box center [151, 367] width 17 height 17
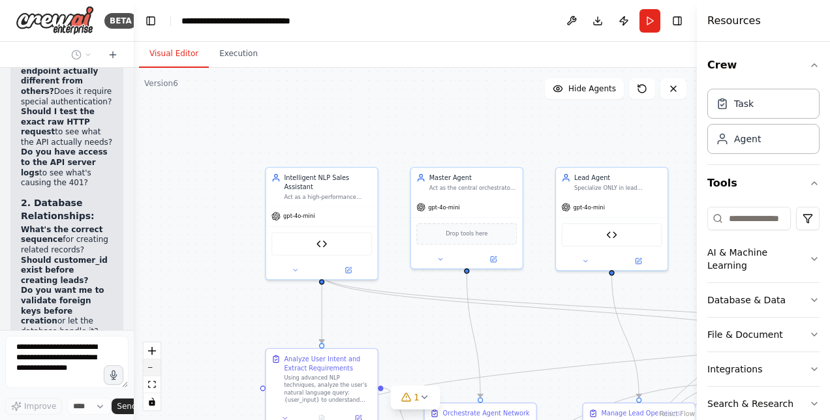
click at [156, 369] on button "zoom out" at bounding box center [151, 367] width 17 height 17
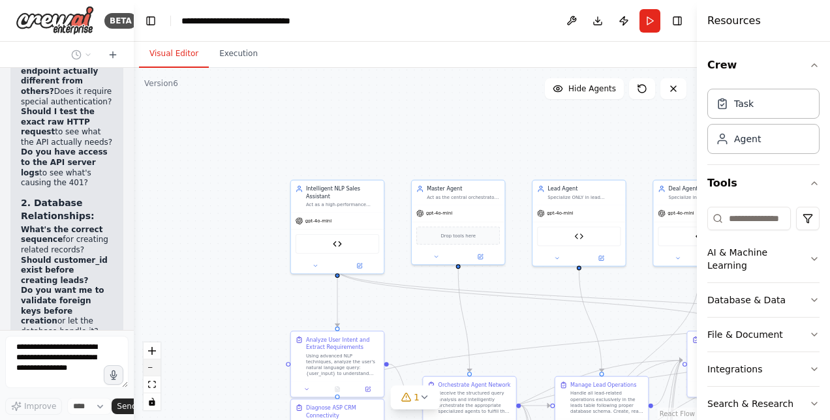
click at [156, 369] on button "zoom out" at bounding box center [151, 367] width 17 height 17
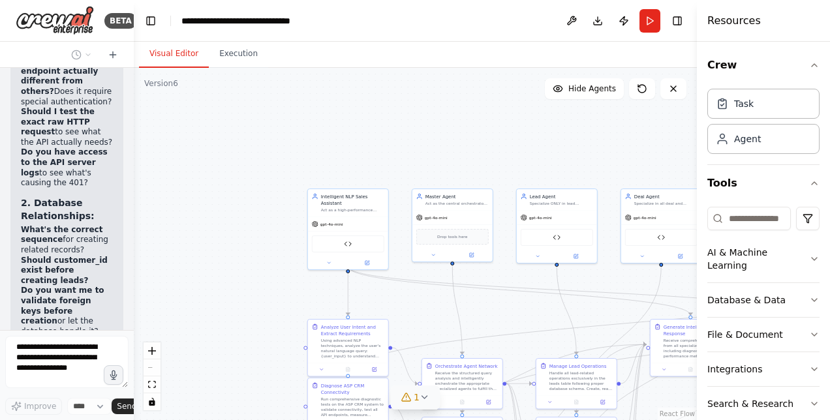
click at [427, 396] on icon at bounding box center [424, 397] width 10 height 10
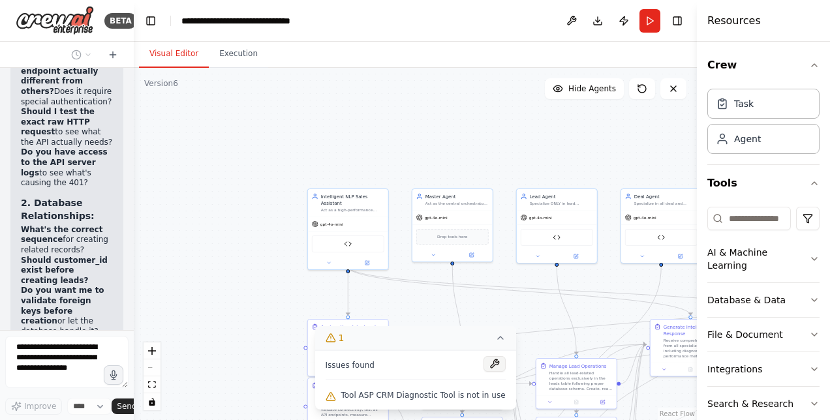
click at [489, 363] on button at bounding box center [494, 364] width 22 height 16
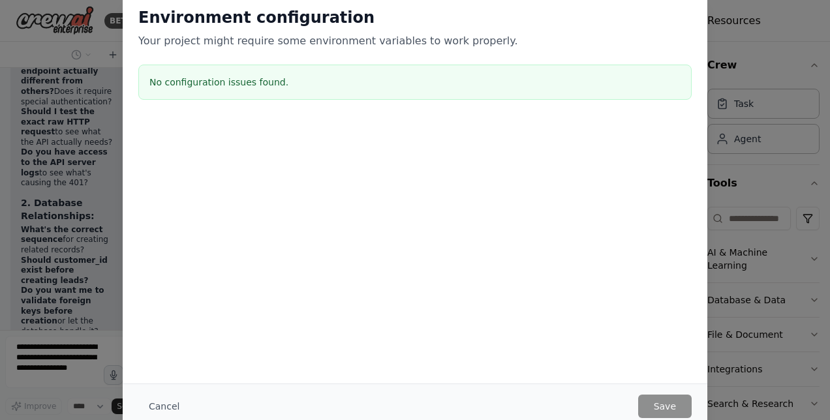
scroll to position [41290, 0]
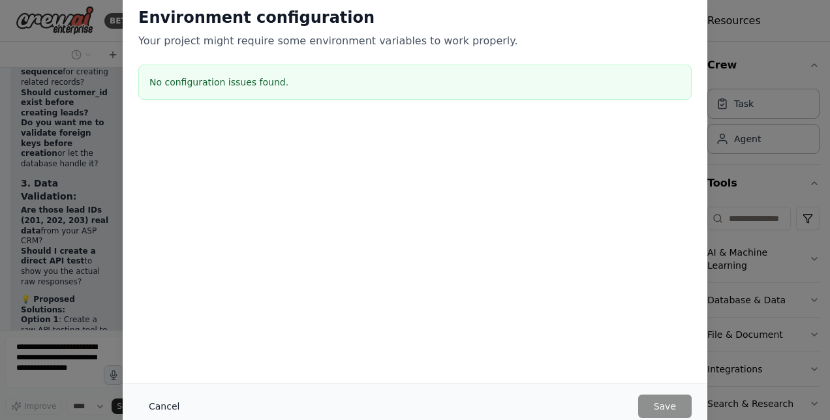
click at [158, 402] on button "Cancel" at bounding box center [164, 406] width 52 height 23
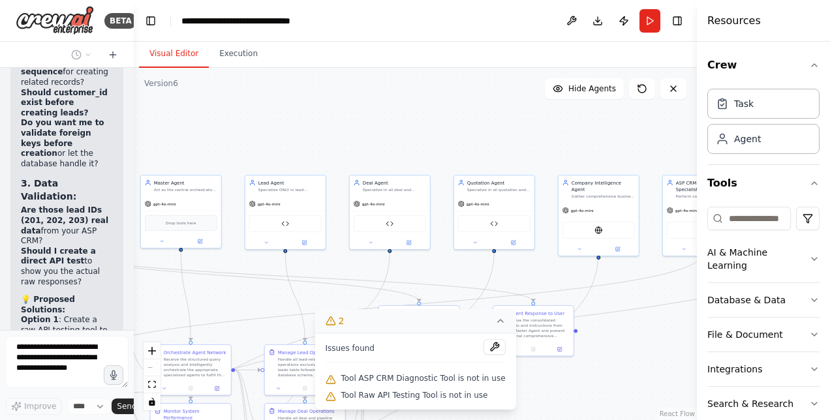
drag, startPoint x: 269, startPoint y: 252, endPoint x: 111, endPoint y: 239, distance: 158.4
click at [0, 235] on html "BETA Hello! I'm the CrewAI assistant. What kind of automation do you want to bu…" at bounding box center [415, 210] width 830 height 420
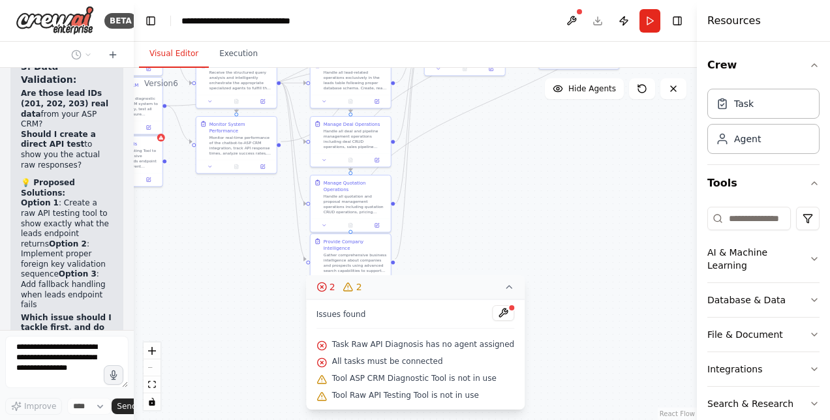
scroll to position [41397, 0]
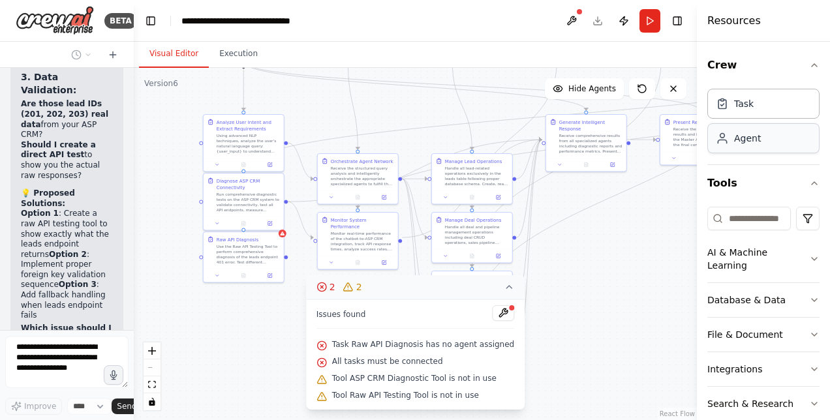
drag, startPoint x: 631, startPoint y: 316, endPoint x: 798, endPoint y: 127, distance: 251.4
click at [798, 127] on div "BETA Hello! I'm the CrewAI assistant. What kind of automation do you want to bu…" at bounding box center [415, 210] width 830 height 420
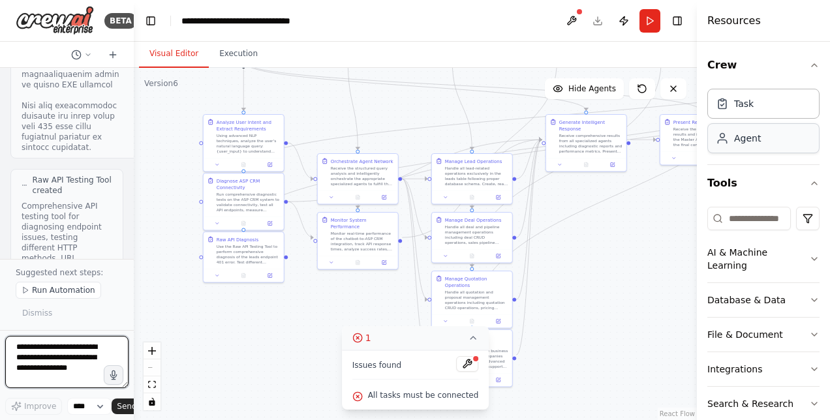
scroll to position [42602, 0]
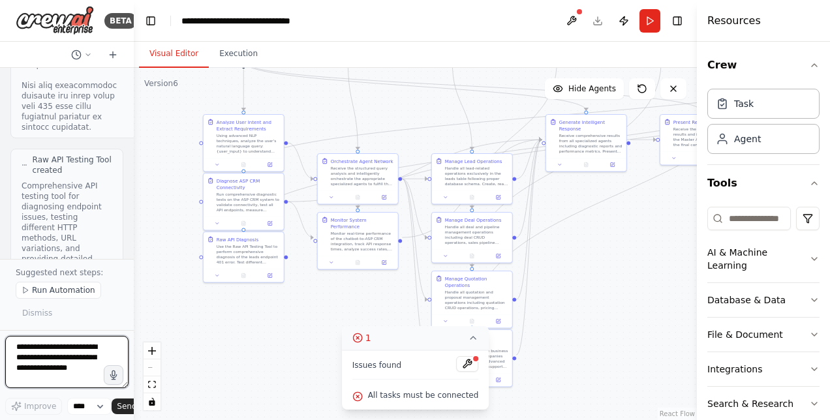
click at [33, 360] on textarea at bounding box center [66, 362] width 123 height 52
type textarea "**********"
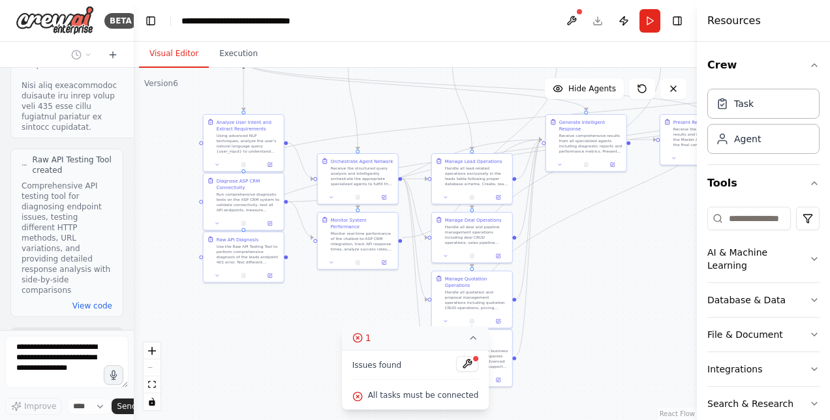
scroll to position [42670, 0]
